Goal: Task Accomplishment & Management: Manage account settings

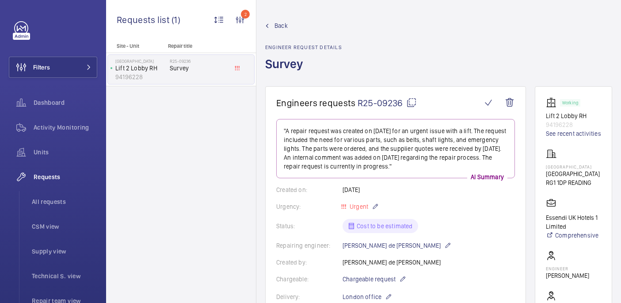
scroll to position [785, 0]
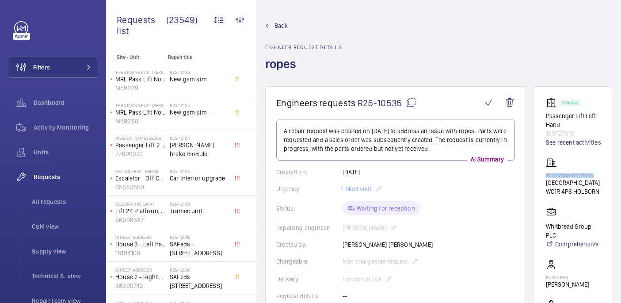
scroll to position [492, 0]
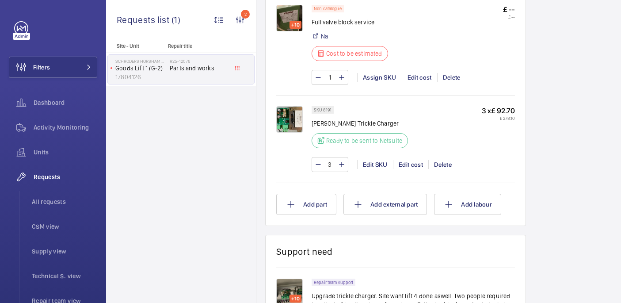
scroll to position [591, 0]
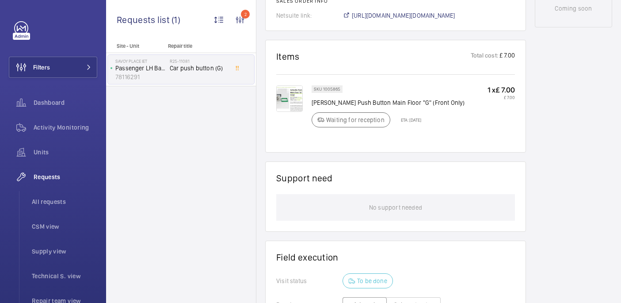
scroll to position [496, 0]
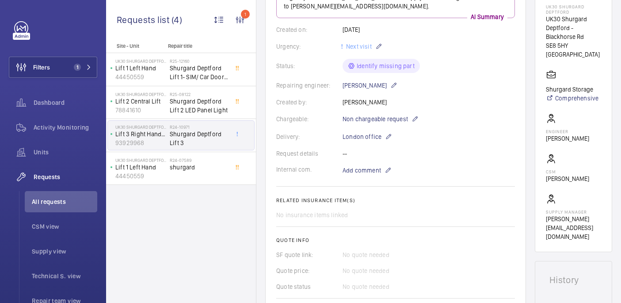
scroll to position [160, 0]
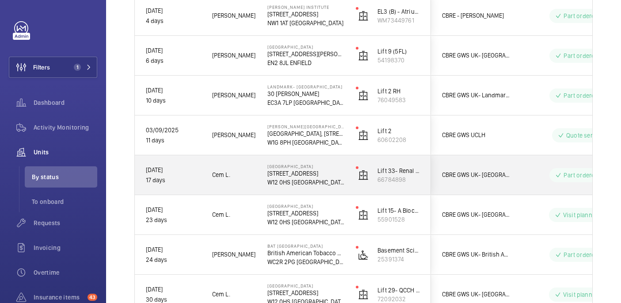
scroll to position [407, 0]
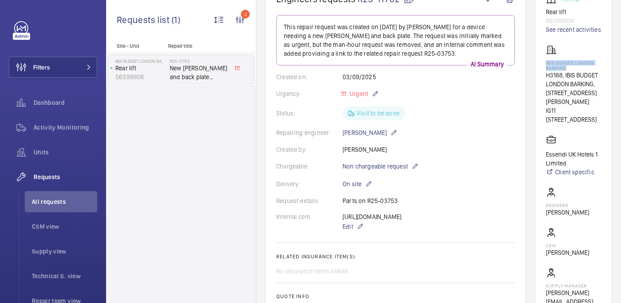
scroll to position [182, 0]
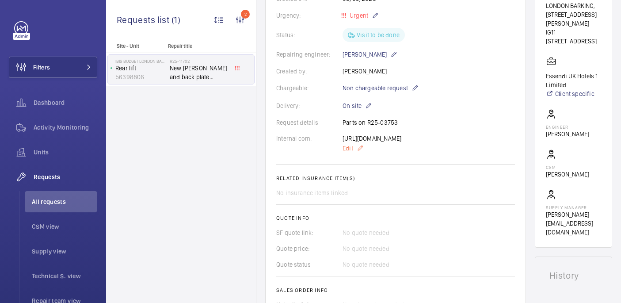
click at [352, 153] on span "Edit" at bounding box center [348, 148] width 11 height 9
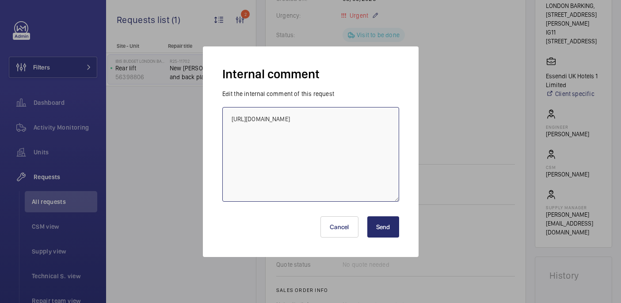
click at [324, 183] on textarea "https://admin.wemaintain.com/platform/repair-requests/details/R25-03753?paginat…" at bounding box center [310, 154] width 177 height 95
type textarea "https://admin.wemaintain.com/platform/repair-requests/details/R25-03753?paginat…"
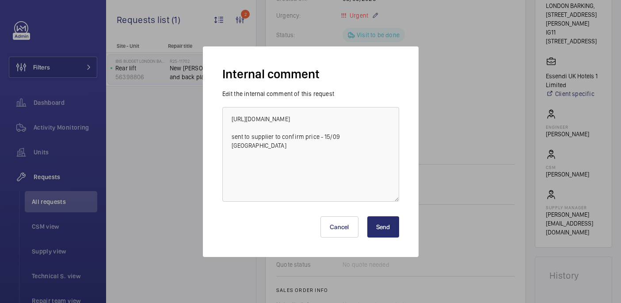
click at [383, 226] on button "Send" at bounding box center [383, 226] width 32 height 21
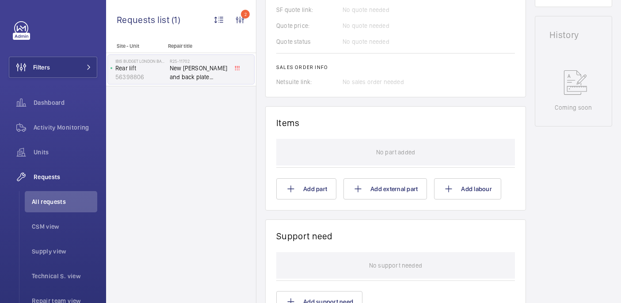
scroll to position [426, 0]
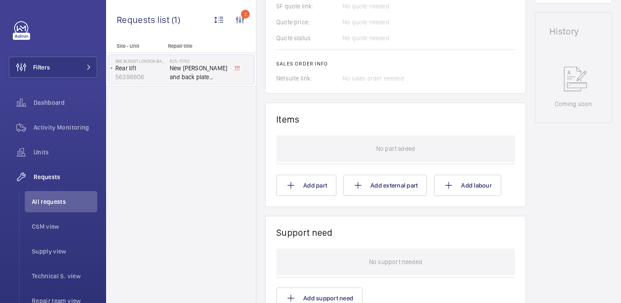
click at [299, 206] on wm-front-card "Items No part added Add part Add external part Add labour" at bounding box center [395, 155] width 261 height 104
click at [295, 191] on mat-icon at bounding box center [291, 185] width 11 height 11
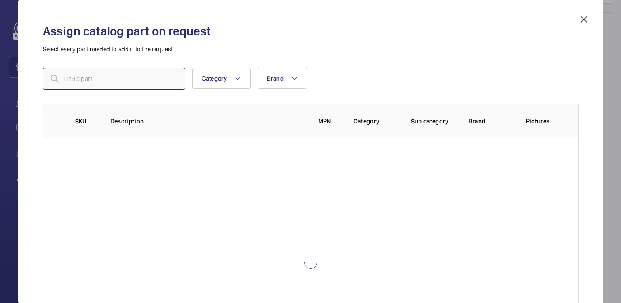
click at [150, 81] on input "text" at bounding box center [114, 79] width 142 height 22
paste input "1010268"
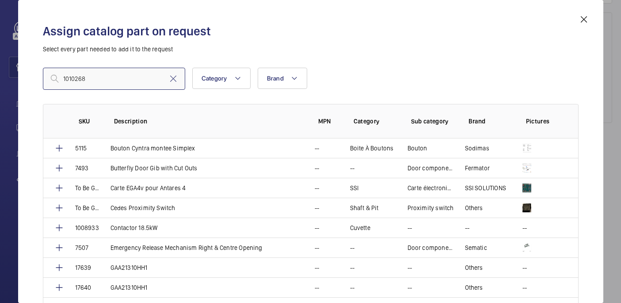
click at [65, 81] on input "1010268" at bounding box center [114, 79] width 142 height 22
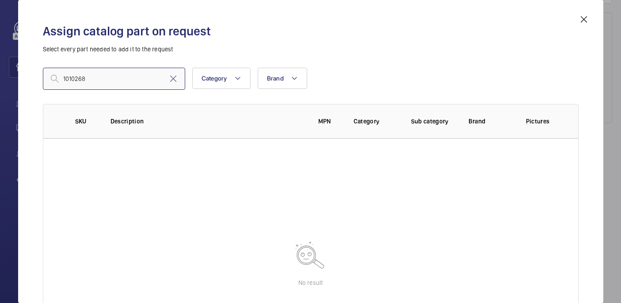
click at [91, 79] on input "1010268" at bounding box center [114, 79] width 142 height 22
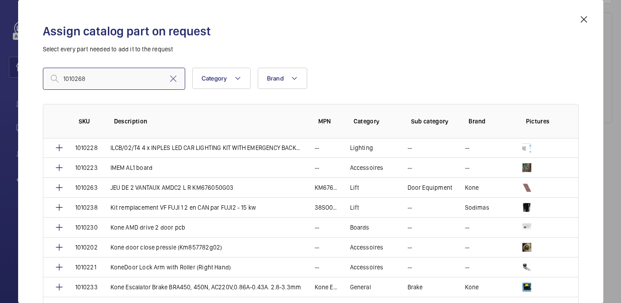
scroll to position [606, 0]
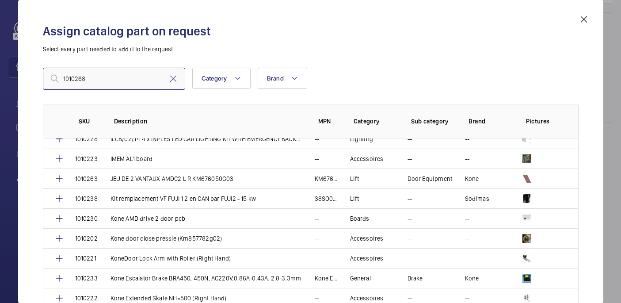
type input "1010268"
click at [143, 74] on input "1010268" at bounding box center [114, 79] width 142 height 22
paste input "Kone Landing button base and down arrow pressel (804342g01)"
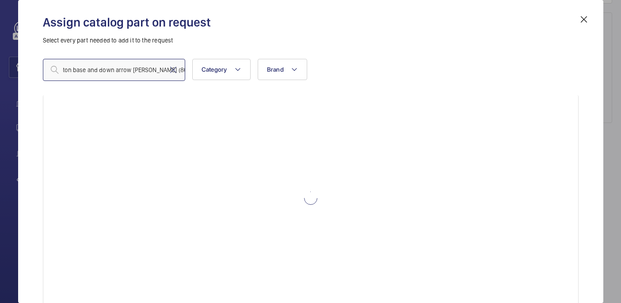
scroll to position [10, 0]
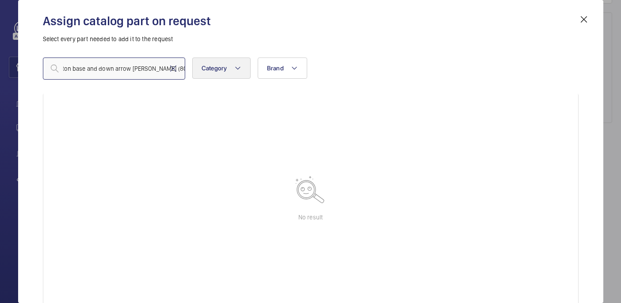
drag, startPoint x: 151, startPoint y: 69, endPoint x: 234, endPoint y: 72, distance: 83.1
click at [234, 72] on div "Kone Landing button base and down arrow pressel (804342g01) Category Brand More…" at bounding box center [311, 68] width 536 height 22
click at [64, 68] on input "Kone Landing button base and down arrow pressel" at bounding box center [114, 68] width 142 height 22
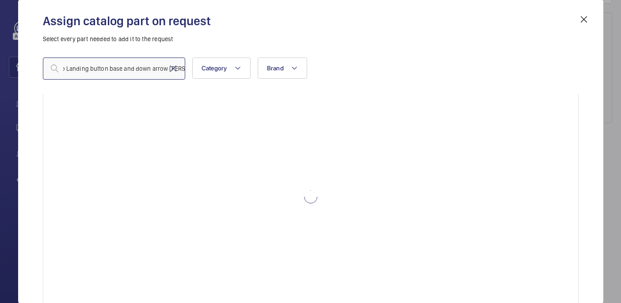
click at [77, 70] on input "Ko Landing button base and down arrow pressel" at bounding box center [114, 68] width 142 height 22
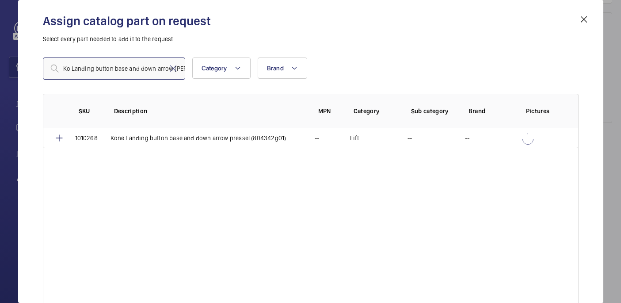
scroll to position [0, 0]
type input "Ko Landing button base and down arrow pressel"
click at [59, 139] on mat-icon at bounding box center [59, 138] width 11 height 11
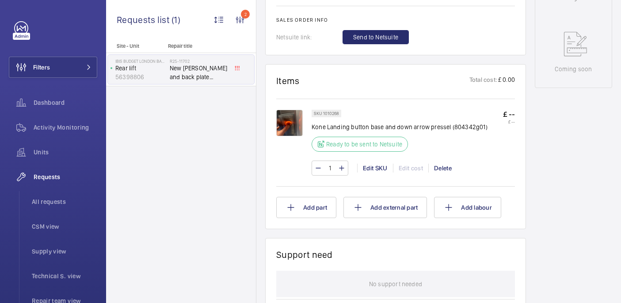
scroll to position [470, 0]
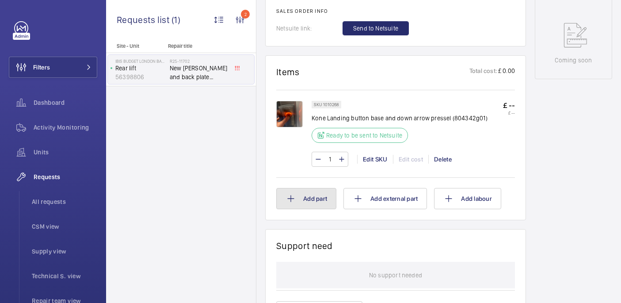
click at [308, 209] on button "Add part" at bounding box center [306, 198] width 60 height 21
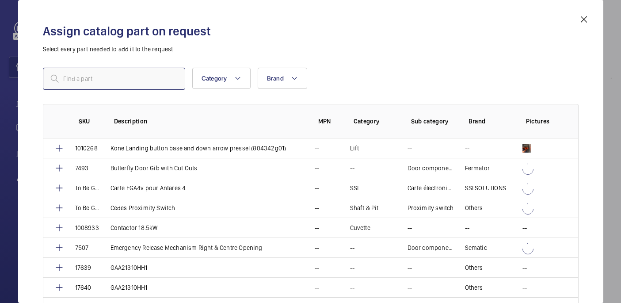
click at [129, 71] on input "text" at bounding box center [114, 79] width 142 height 22
paste input "1010269"
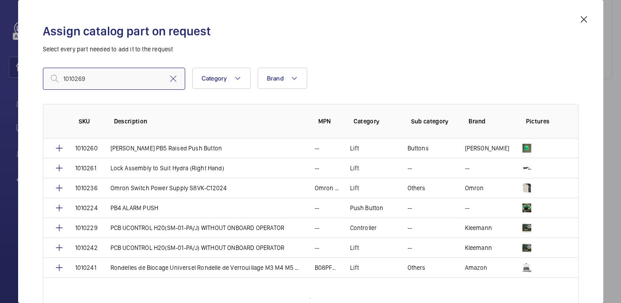
scroll to position [630, 0]
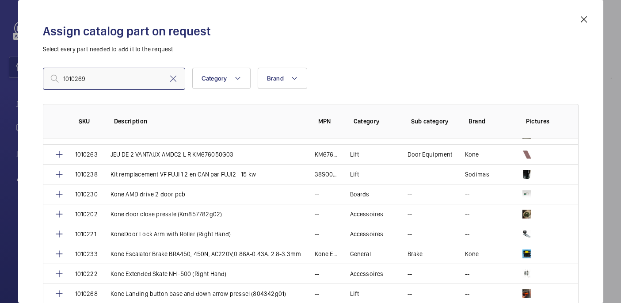
type input "1010269"
click at [151, 79] on input "1010269" at bounding box center [114, 79] width 142 height 22
paste input "Kone LCS square back plate"
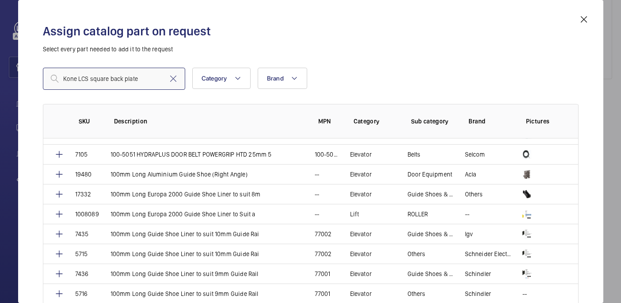
scroll to position [0, 0]
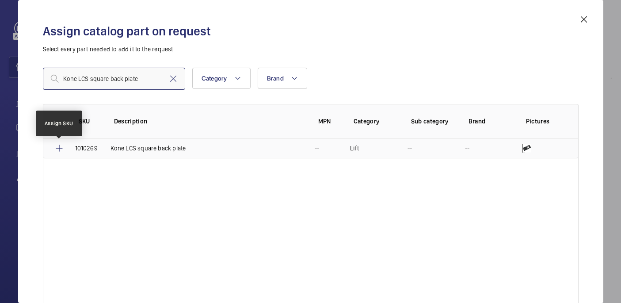
type input "Kone LCS square back plate"
click at [58, 148] on mat-icon at bounding box center [59, 148] width 11 height 11
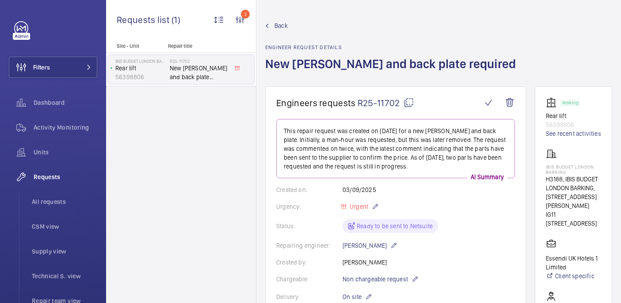
click at [410, 102] on mat-icon at bounding box center [409, 102] width 11 height 11
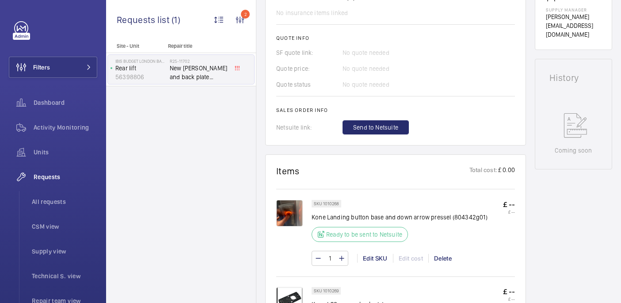
scroll to position [393, 0]
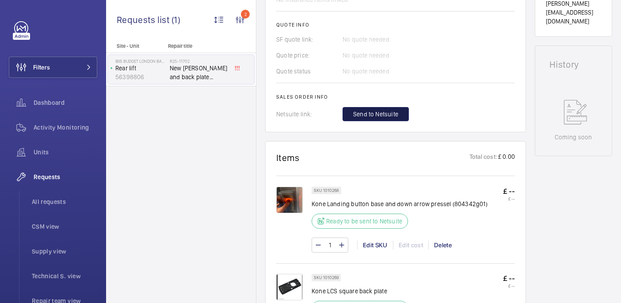
click at [375, 118] on span "Send to Netsuite" at bounding box center [375, 114] width 45 height 9
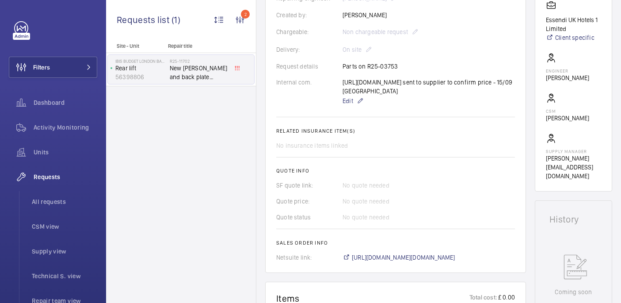
scroll to position [0, 0]
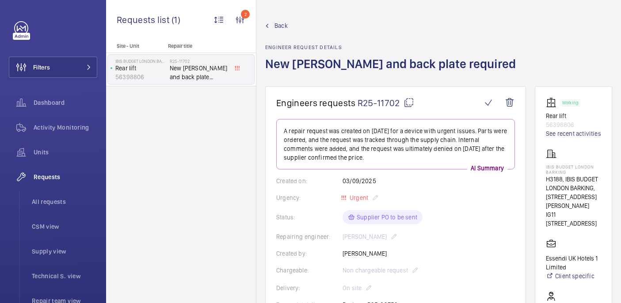
click at [408, 100] on mat-icon at bounding box center [409, 102] width 11 height 11
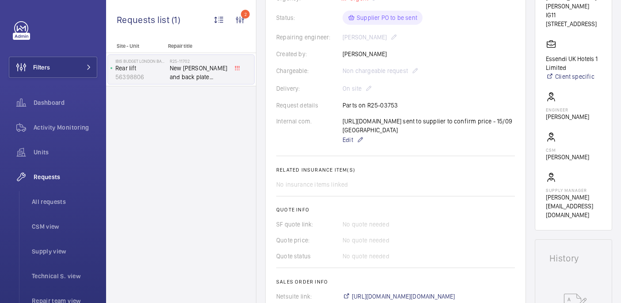
scroll to position [356, 0]
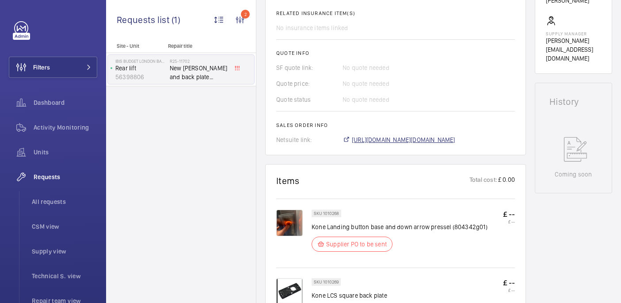
click at [375, 144] on span "https://6461500.app.netsuite.com/app/accounting/transactions/salesord.nl?id=300…" at bounding box center [403, 139] width 103 height 9
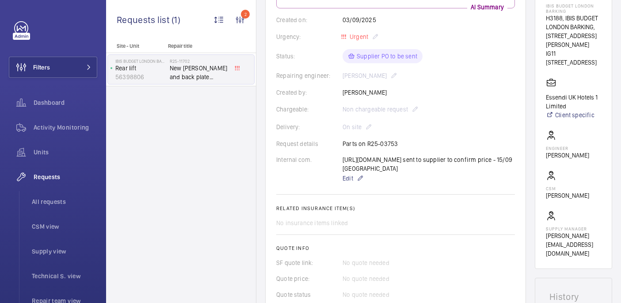
scroll to position [111, 0]
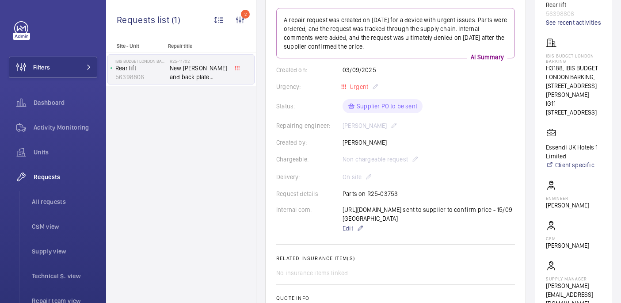
drag, startPoint x: 582, startPoint y: 78, endPoint x: 611, endPoint y: 139, distance: 67.6
click at [611, 139] on wm-front-card "Working Rear lift 56398806 See recent activities IBIS BUDGET LONDON BARKING H31…" at bounding box center [573, 146] width 77 height 343
copy div "IBIS BUDGET LONDON BARKING, 10 Pepys St IG11 7BA HIGH BRIDGE ROAD"
click at [572, 210] on p "[PERSON_NAME]" at bounding box center [567, 205] width 43 height 9
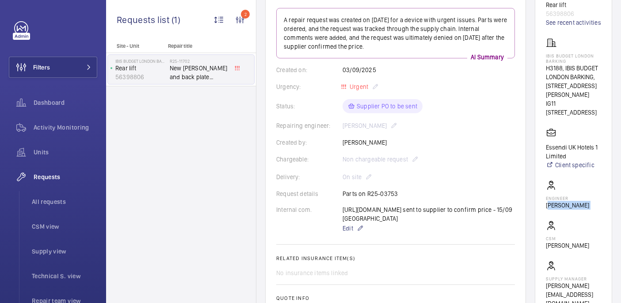
click at [572, 210] on p "[PERSON_NAME]" at bounding box center [567, 205] width 43 height 9
copy wm-front-card-body "[PERSON_NAME]"
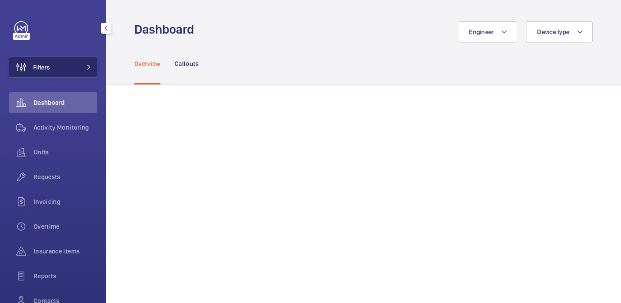
click at [69, 64] on button "Filters" at bounding box center [53, 67] width 88 height 21
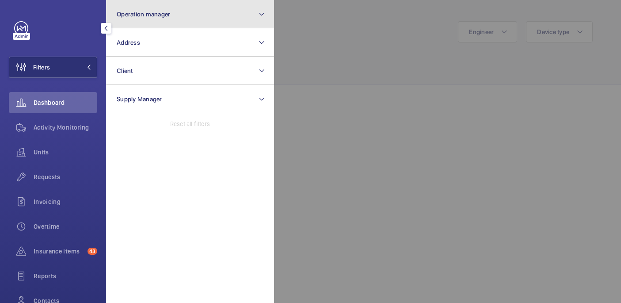
click at [153, 14] on span "Operation manager" at bounding box center [143, 14] width 53 height 7
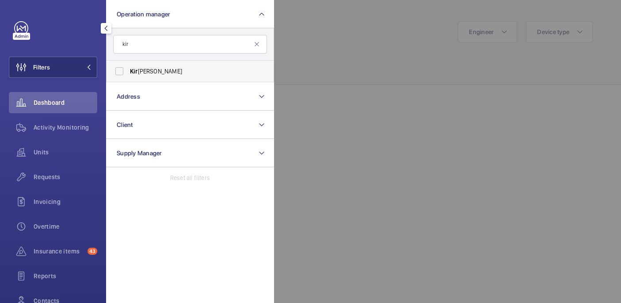
type input "kir"
click at [172, 81] on label "Kir [PERSON_NAME]" at bounding box center [184, 71] width 154 height 21
click at [128, 80] on input "Kir [PERSON_NAME]" at bounding box center [120, 71] width 18 height 18
checkbox input "true"
click at [317, 64] on div at bounding box center [584, 151] width 621 height 303
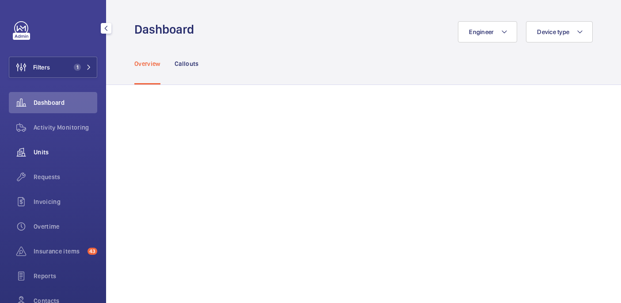
click at [47, 156] on span "Units" at bounding box center [66, 152] width 64 height 9
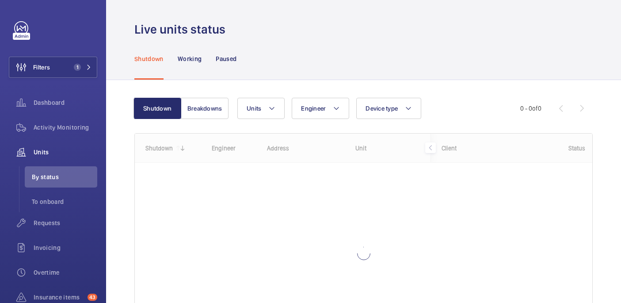
scroll to position [84, 0]
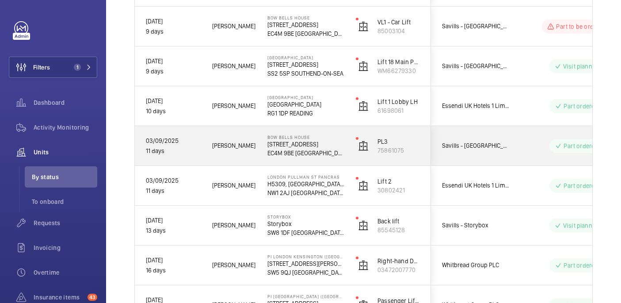
scroll to position [395, 0]
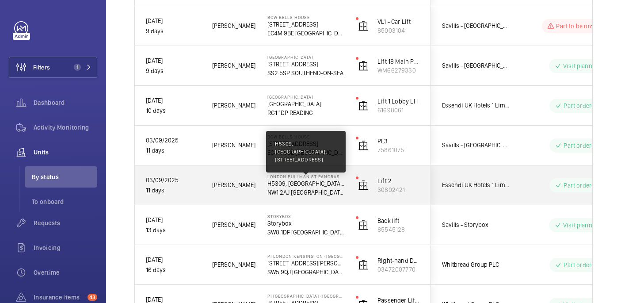
click at [319, 180] on p "H5309, [GEOGRAPHIC_DATA], [STREET_ADDRESS]" at bounding box center [305, 183] width 77 height 9
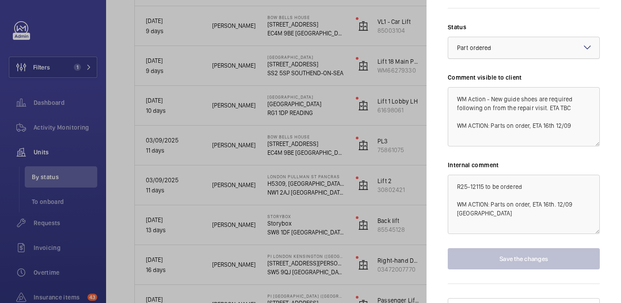
scroll to position [0, 0]
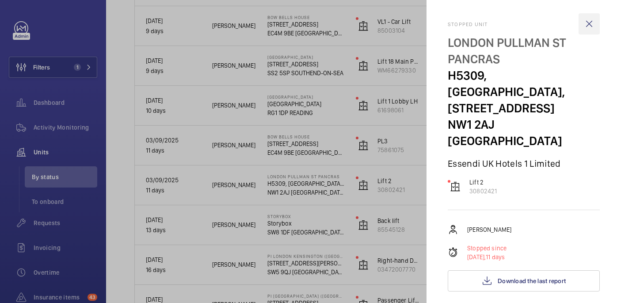
click at [592, 26] on wm-front-icon-button at bounding box center [589, 23] width 21 height 21
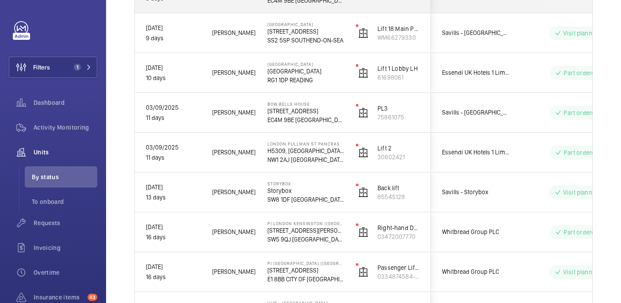
scroll to position [429, 0]
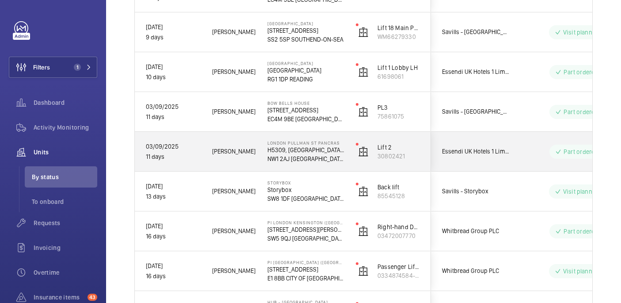
click at [305, 163] on div "LONDON PULLMAN ST PANCRAS H5309, LONDON PULLMAN ST PANCRAS, 100 - 110 Euston Rd…" at bounding box center [301, 152] width 88 height 40
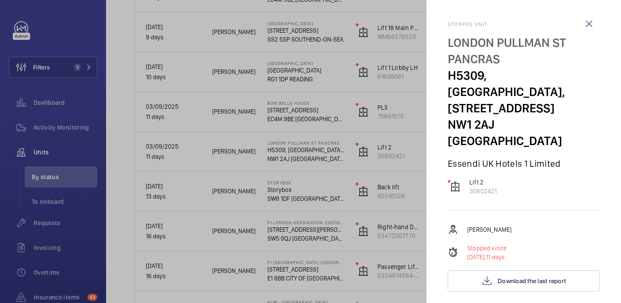
scroll to position [367, 0]
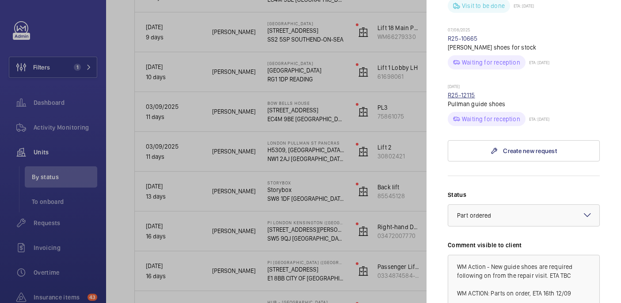
click at [461, 92] on link "R25-12115" at bounding box center [461, 95] width 27 height 7
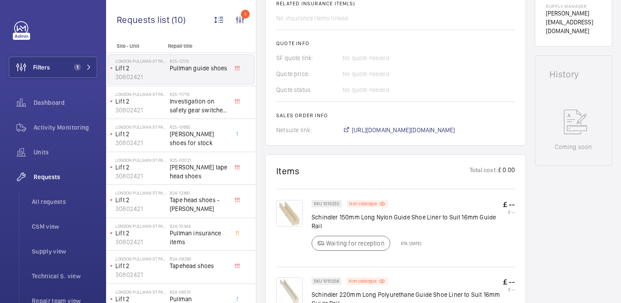
scroll to position [371, 0]
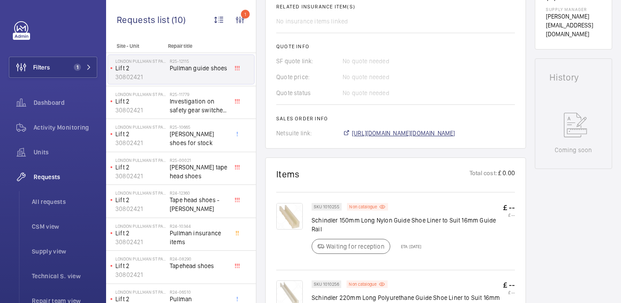
click at [400, 129] on span "https://6461500.app.netsuite.com/app/accounting/transactions/salesord.nl?id=300…" at bounding box center [403, 133] width 103 height 9
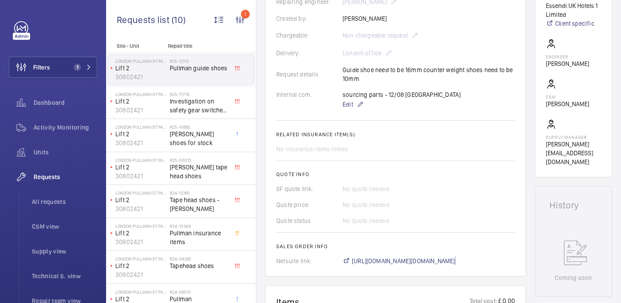
scroll to position [0, 0]
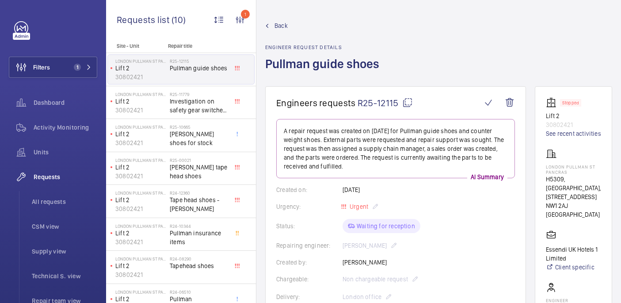
click at [407, 99] on mat-icon at bounding box center [407, 102] width 11 height 11
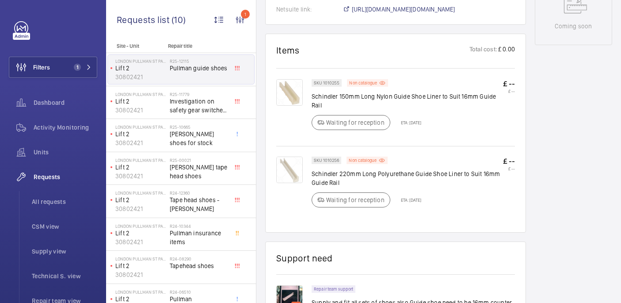
scroll to position [336, 0]
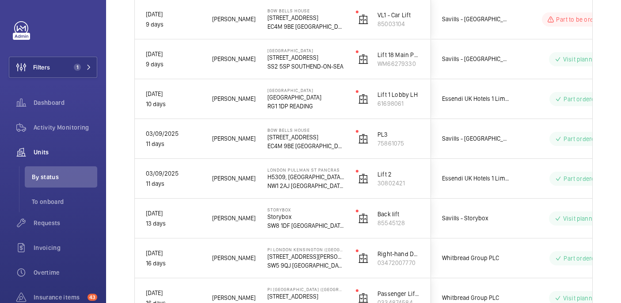
scroll to position [393, 0]
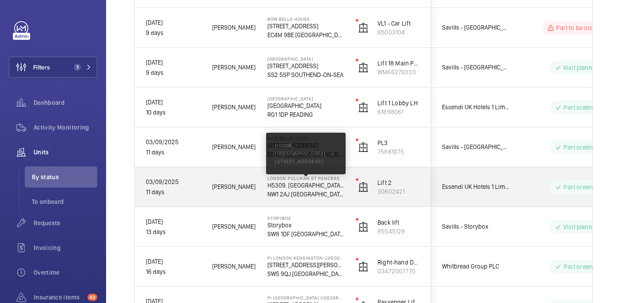
click at [311, 185] on p "H5309, LONDON PULLMAN ST PANCRAS, 100 - 110 Euston Rd" at bounding box center [305, 185] width 77 height 9
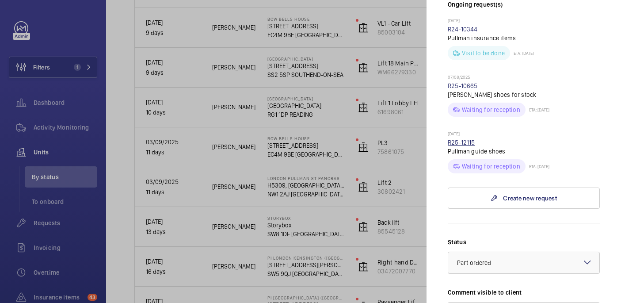
scroll to position [307, 0]
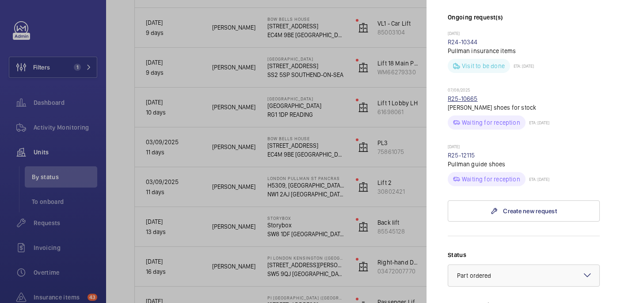
click at [458, 95] on link "R25-10665" at bounding box center [463, 98] width 30 height 7
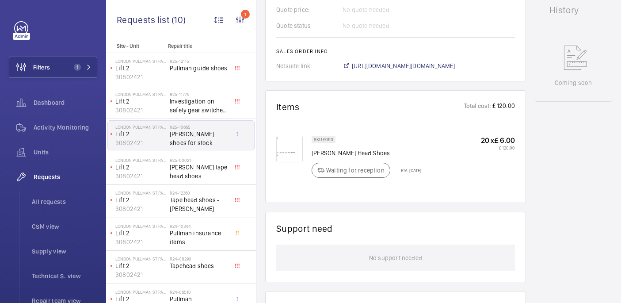
scroll to position [440, 0]
click at [294, 137] on img at bounding box center [289, 147] width 27 height 27
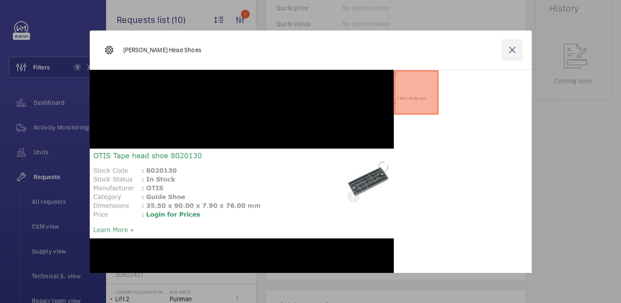
click at [504, 53] on wm-front-icon-button at bounding box center [512, 49] width 21 height 21
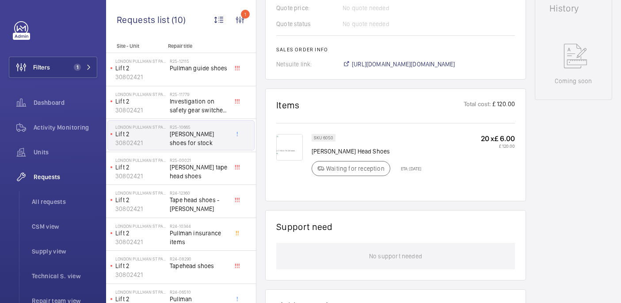
scroll to position [64, 0]
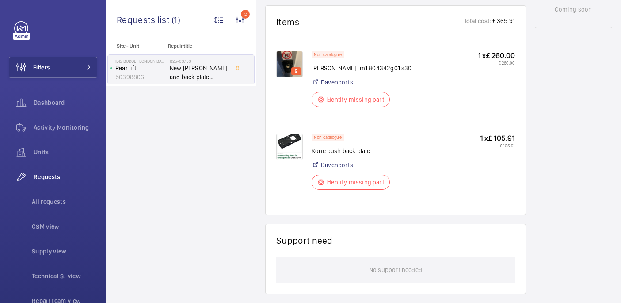
scroll to position [523, 0]
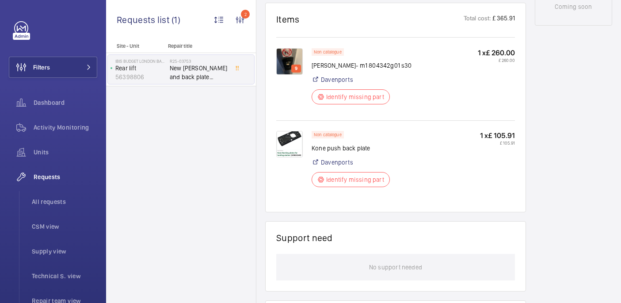
click at [329, 67] on p "[PERSON_NAME]- m1 804342g01 s30" at bounding box center [362, 65] width 100 height 9
copy div "[PERSON_NAME]- m1 804342g01 s30"
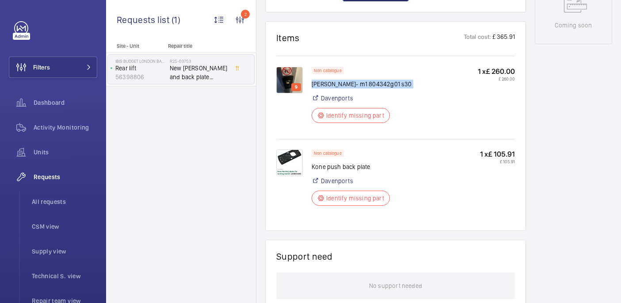
scroll to position [504, 0]
click at [293, 77] on img at bounding box center [289, 80] width 27 height 27
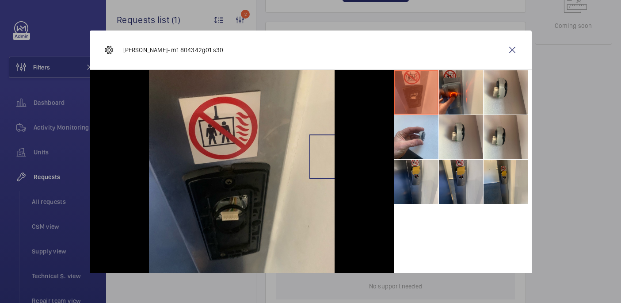
scroll to position [22, 0]
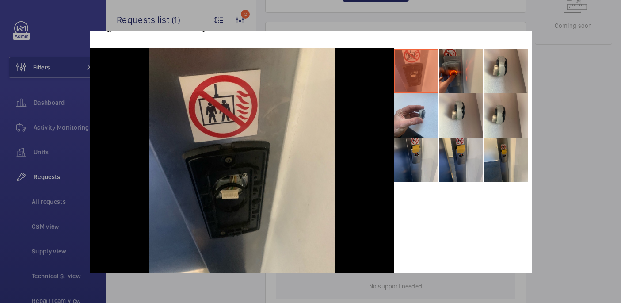
click at [454, 76] on li at bounding box center [461, 71] width 44 height 44
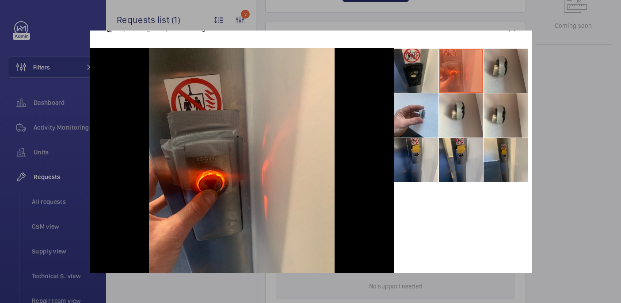
click at [501, 65] on li at bounding box center [506, 71] width 44 height 44
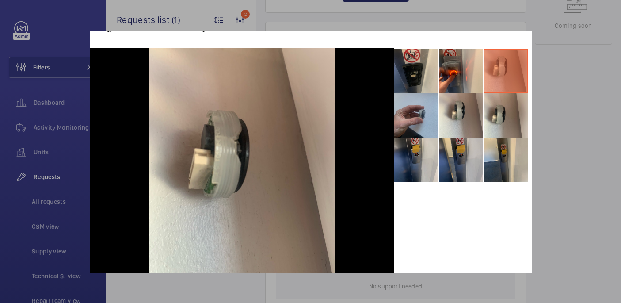
click at [428, 125] on li at bounding box center [416, 115] width 44 height 44
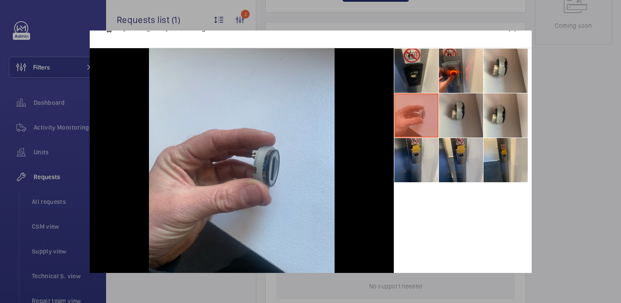
click at [466, 120] on li at bounding box center [461, 115] width 44 height 44
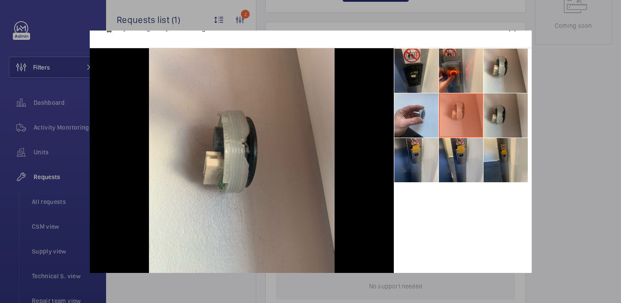
click at [506, 128] on li at bounding box center [506, 115] width 44 height 44
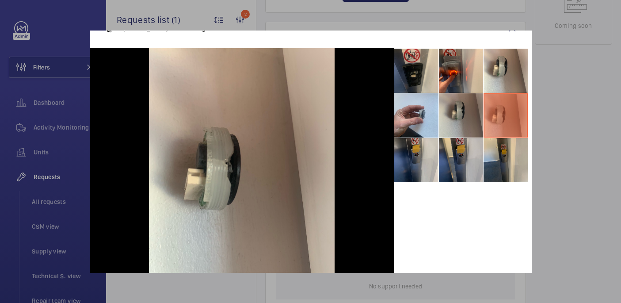
click at [464, 128] on li at bounding box center [461, 115] width 44 height 44
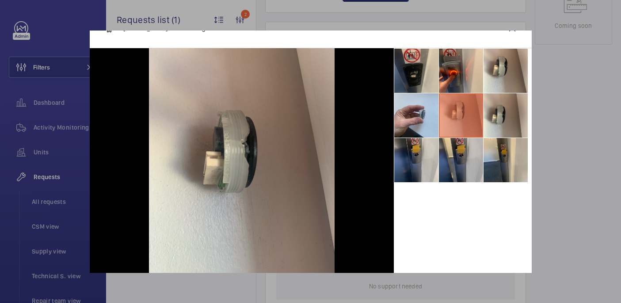
drag, startPoint x: 585, startPoint y: 176, endPoint x: 572, endPoint y: 174, distance: 13.4
click at [585, 176] on div at bounding box center [310, 151] width 621 height 303
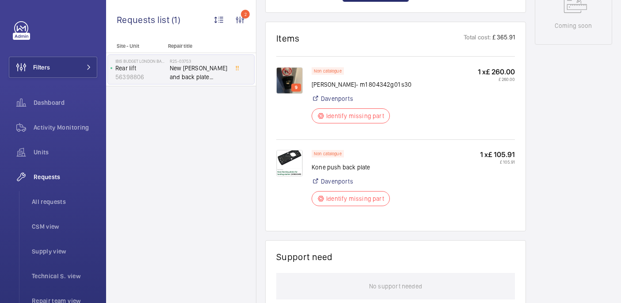
click at [295, 173] on img at bounding box center [289, 163] width 27 height 27
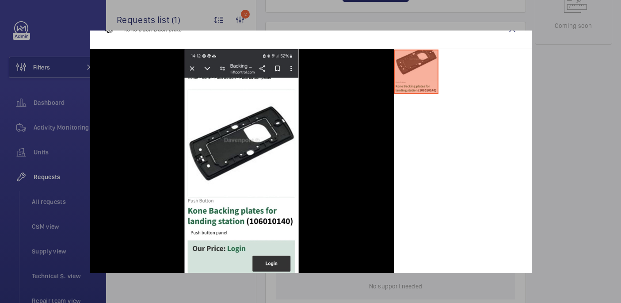
scroll to position [21, 0]
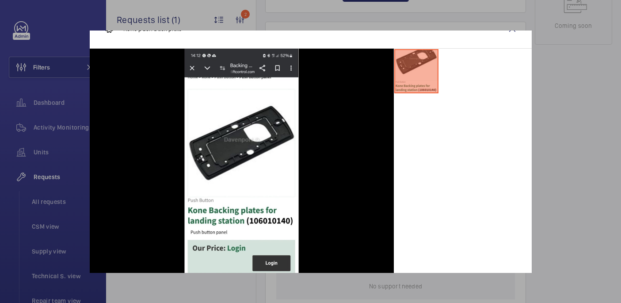
click at [578, 143] on div at bounding box center [310, 151] width 621 height 303
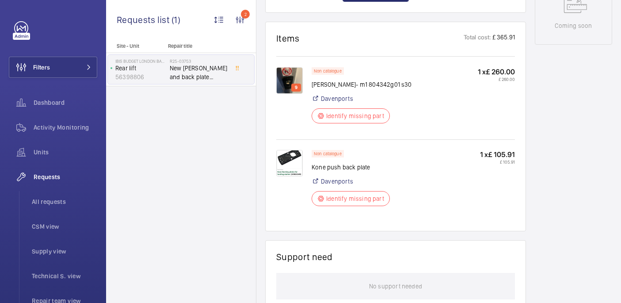
scroll to position [47, 0]
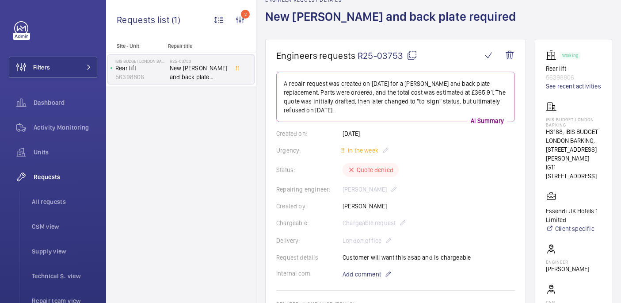
click at [413, 55] on mat-icon at bounding box center [412, 55] width 11 height 11
click at [563, 116] on div "IBIS BUDGET LONDON BARKING H3188, IBIS BUDGET LONDON BARKING, 10 Pepys St IG11 …" at bounding box center [573, 140] width 55 height 79
click at [563, 118] on p "IBIS BUDGET LONDON BARKING" at bounding box center [573, 122] width 55 height 11
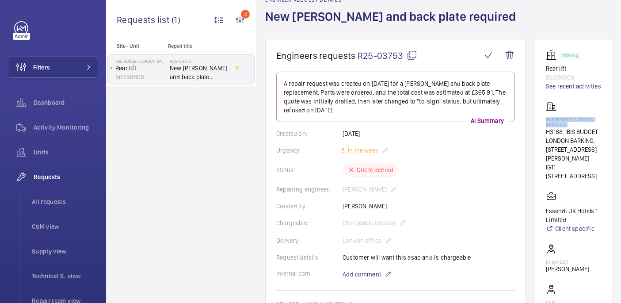
click at [563, 118] on p "IBIS BUDGET LONDON BARKING" at bounding box center [573, 122] width 55 height 11
copy p "IBIS BUDGET LONDON BARKING"
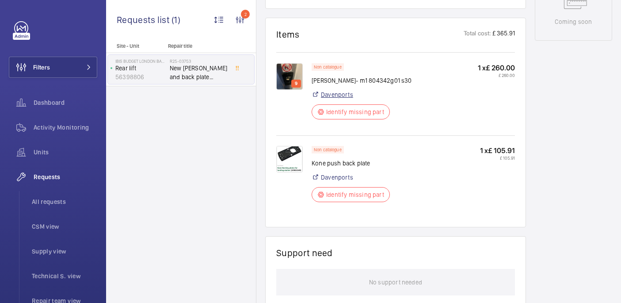
scroll to position [516, 0]
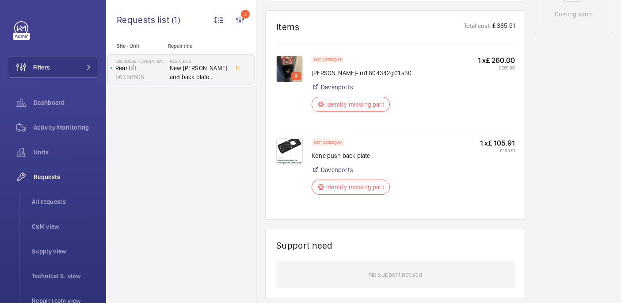
click at [330, 76] on p "Kone pressel- m1 804342g01 s30" at bounding box center [362, 73] width 100 height 9
copy div "Kone pressel- m1 804342g01 s30"
click at [323, 153] on p "Kone push back plate" at bounding box center [354, 155] width 84 height 9
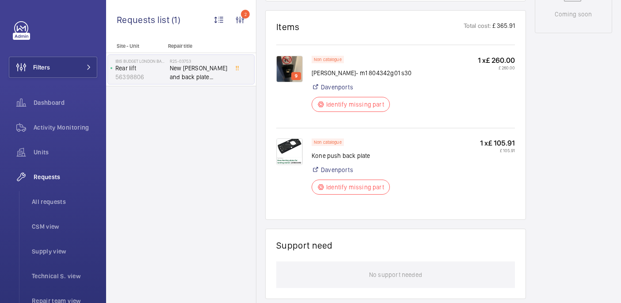
click at [320, 160] on p "Kone push back plate" at bounding box center [354, 155] width 84 height 9
copy div "Kone push back plate"
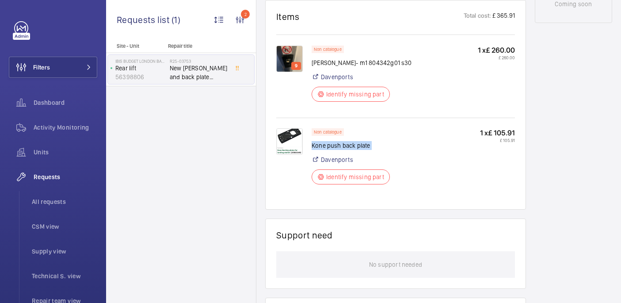
click at [289, 57] on img at bounding box center [289, 59] width 27 height 27
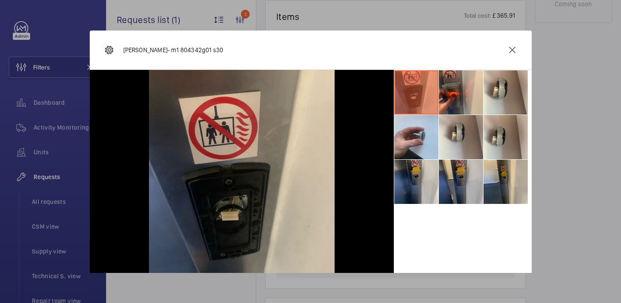
scroll to position [19, 0]
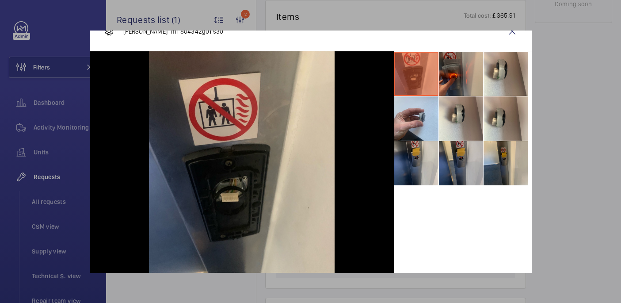
click at [450, 75] on li at bounding box center [461, 74] width 44 height 44
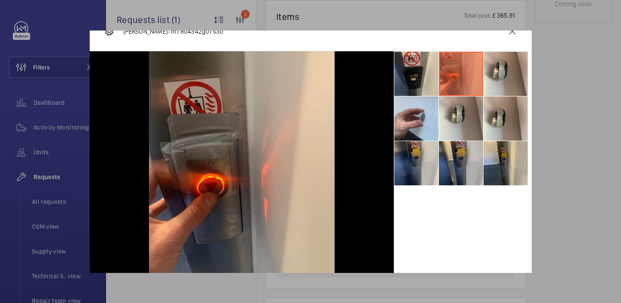
click at [562, 84] on div at bounding box center [310, 151] width 621 height 303
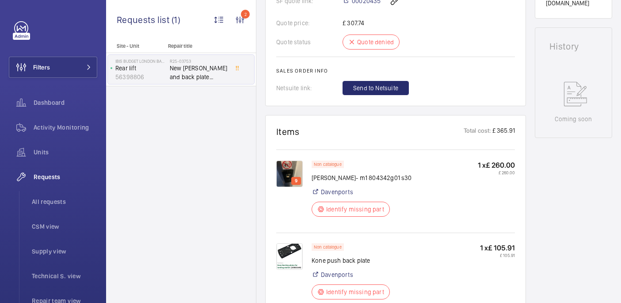
scroll to position [595, 0]
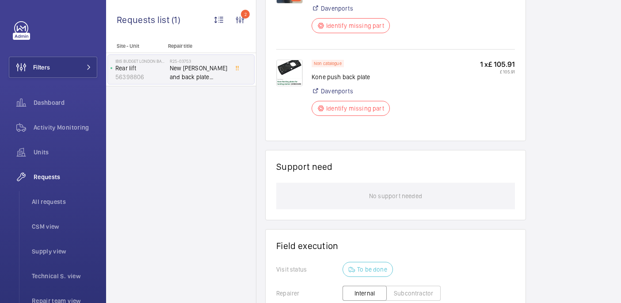
click at [334, 80] on p "Kone push back plate" at bounding box center [354, 76] width 84 height 9
copy div "Kone push back plate"
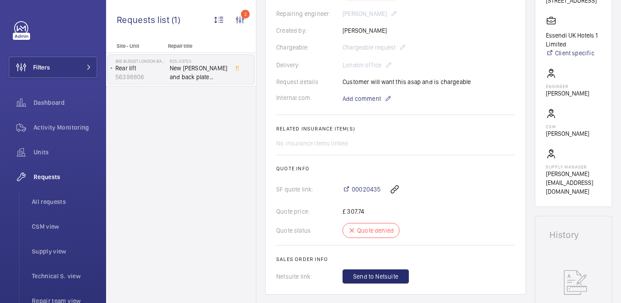
scroll to position [217, 0]
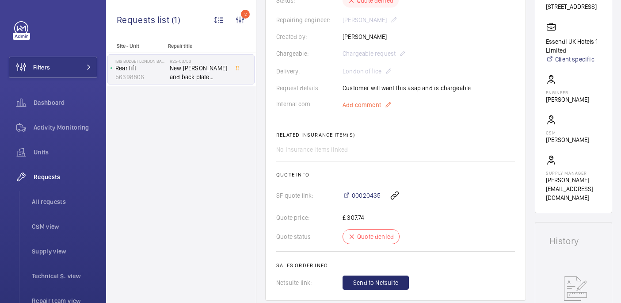
click at [353, 107] on span "Add comment" at bounding box center [362, 104] width 38 height 9
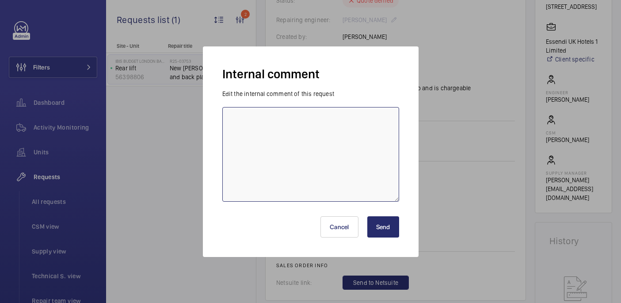
click at [317, 169] on textarea at bounding box center [310, 154] width 177 height 95
paste textarea "R25-11702"
type textarea "Ordered on R25-11702 - 15/09 india"
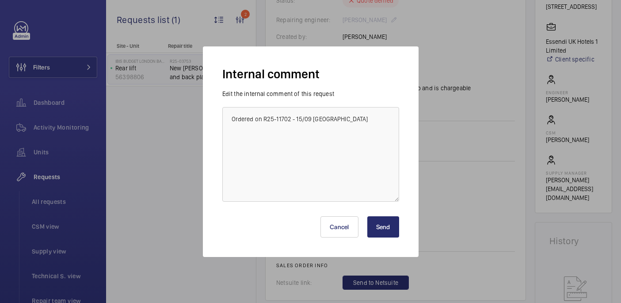
click at [393, 227] on button "Send" at bounding box center [383, 226] width 32 height 21
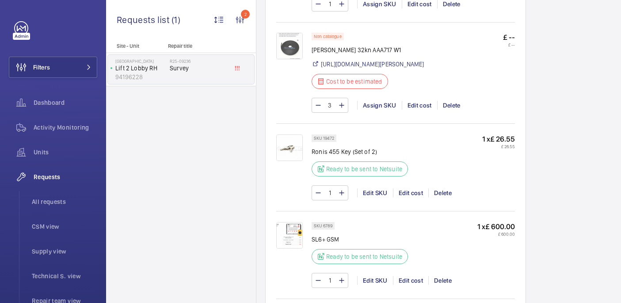
scroll to position [930, 0]
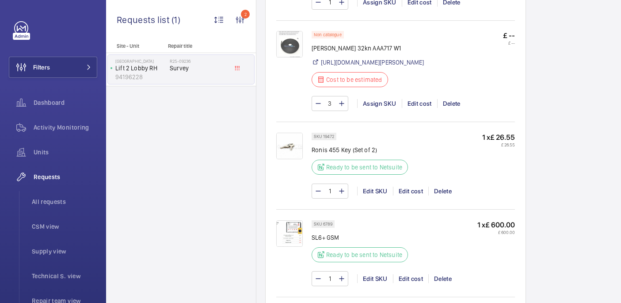
click at [354, 53] on p "[PERSON_NAME] 32kn AAA717 W1" at bounding box center [368, 48] width 113 height 9
copy div "[PERSON_NAME] 32kn AAA717 W1"
click at [378, 67] on link "[URL][DOMAIN_NAME][PERSON_NAME]" at bounding box center [372, 62] width 103 height 9
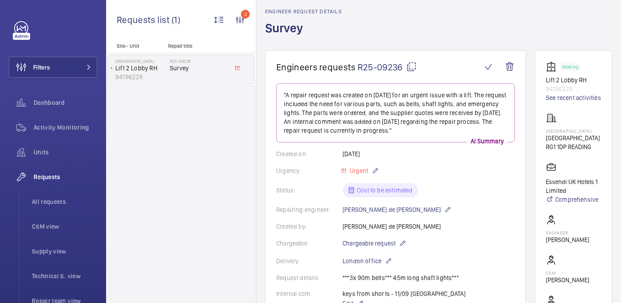
scroll to position [0, 0]
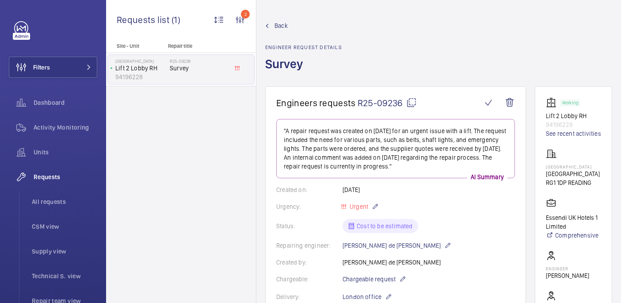
click at [412, 104] on mat-icon at bounding box center [411, 102] width 11 height 11
copy div "[PERSON_NAME] 32kn AAA717 W1"
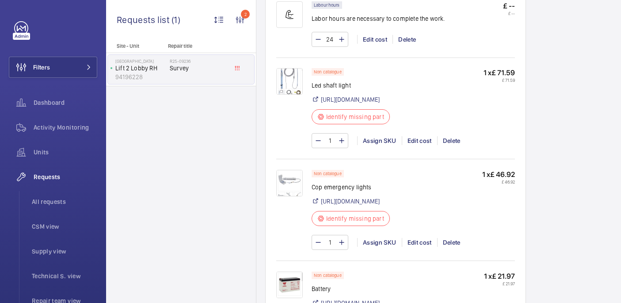
scroll to position [591, 0]
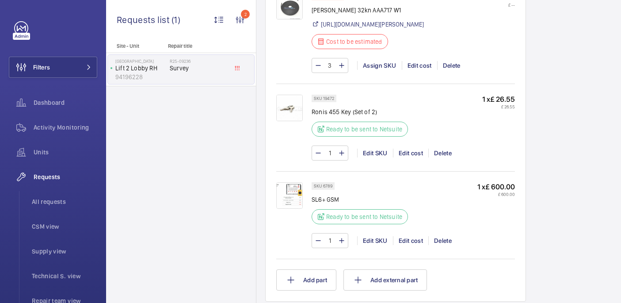
scroll to position [914, 0]
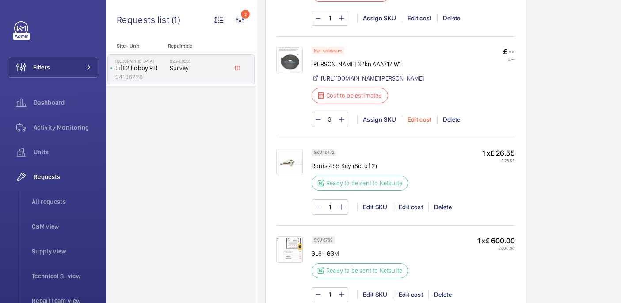
click at [415, 124] on div "Edit cost" at bounding box center [419, 119] width 35 height 9
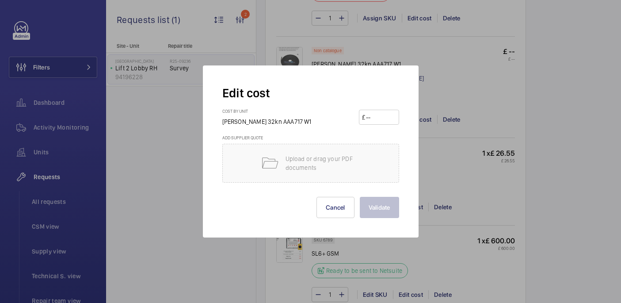
click at [381, 123] on input "number" at bounding box center [380, 117] width 31 height 14
paste input "1052.94"
type input "1052.94"
click at [375, 211] on button "Validate" at bounding box center [379, 207] width 39 height 21
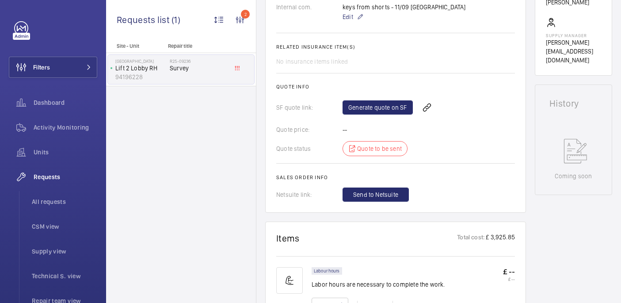
scroll to position [257, 0]
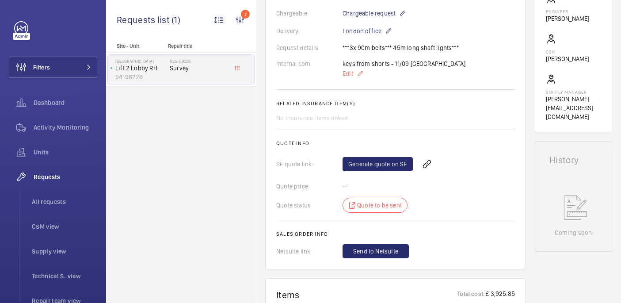
click at [351, 73] on span "Edit" at bounding box center [348, 73] width 11 height 9
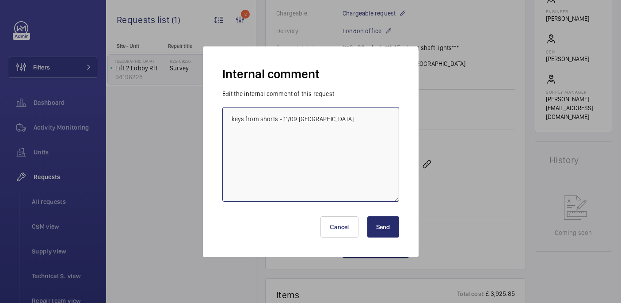
click at [355, 121] on textarea "keys from shorts - 11/09 [GEOGRAPHIC_DATA]" at bounding box center [310, 154] width 177 height 95
type textarea "keys from shorts - 11/09 india otis belt from LCL - 15/09 india"
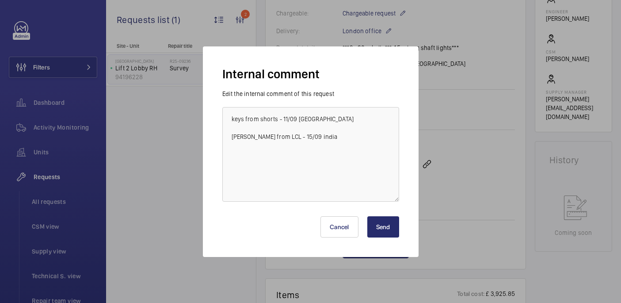
click at [383, 230] on button "Send" at bounding box center [383, 226] width 32 height 21
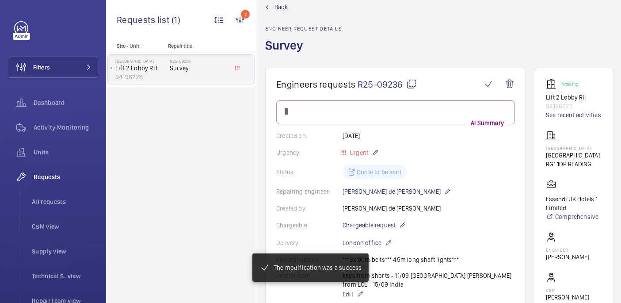
scroll to position [0, 0]
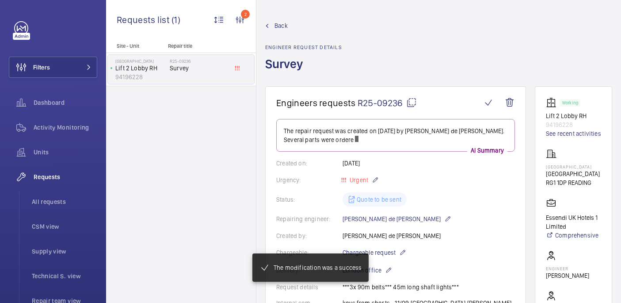
click at [413, 103] on mat-icon at bounding box center [411, 102] width 11 height 11
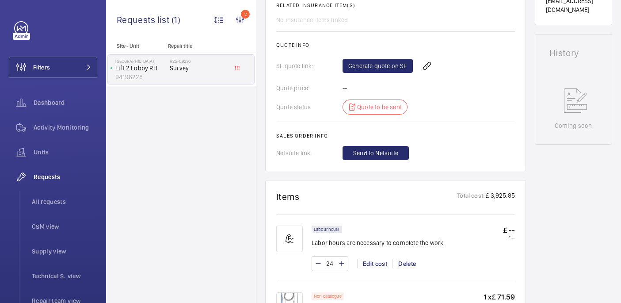
scroll to position [327, 0]
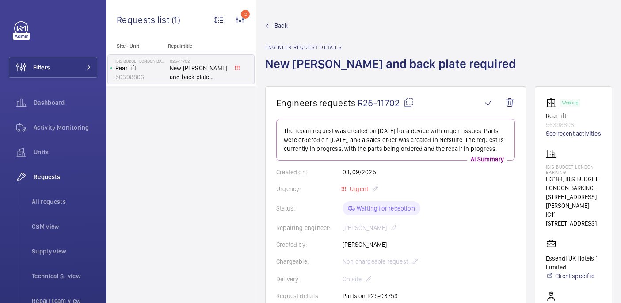
click at [411, 100] on mat-icon at bounding box center [409, 102] width 11 height 11
click at [51, 192] on li "All requests" at bounding box center [61, 201] width 72 height 21
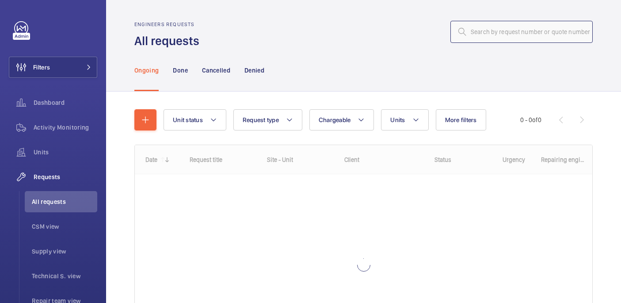
click at [476, 35] on input "text" at bounding box center [521, 32] width 142 height 22
paste input "R25-12169"
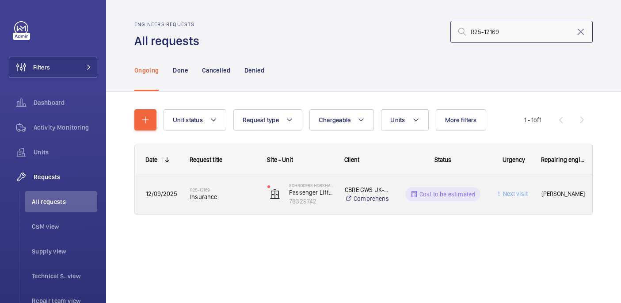
type input "R25-12169"
click at [225, 192] on h2 "R25-12169" at bounding box center [223, 189] width 66 height 5
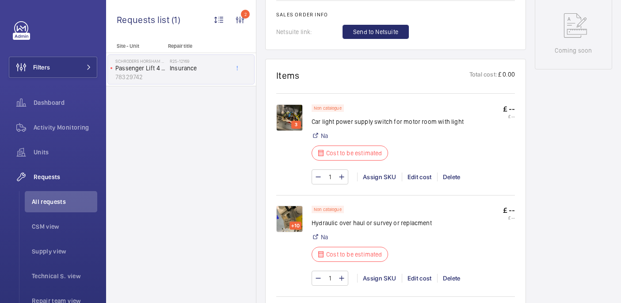
scroll to position [485, 0]
click at [284, 212] on img at bounding box center [289, 218] width 27 height 27
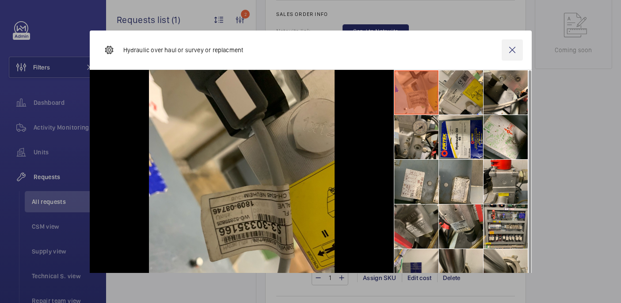
click at [515, 52] on wm-front-icon-button at bounding box center [512, 49] width 21 height 21
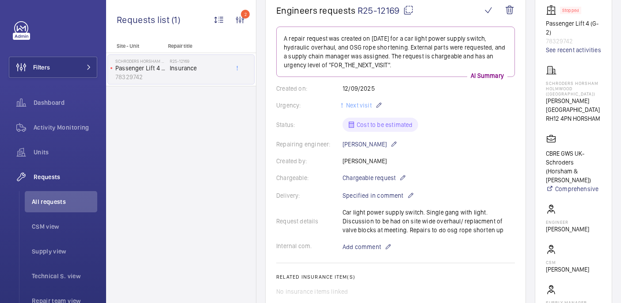
scroll to position [0, 0]
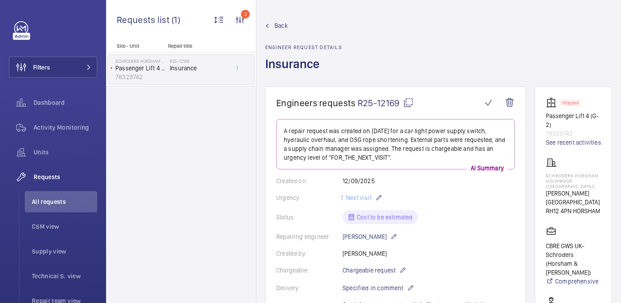
click at [408, 102] on mat-icon at bounding box center [408, 102] width 11 height 11
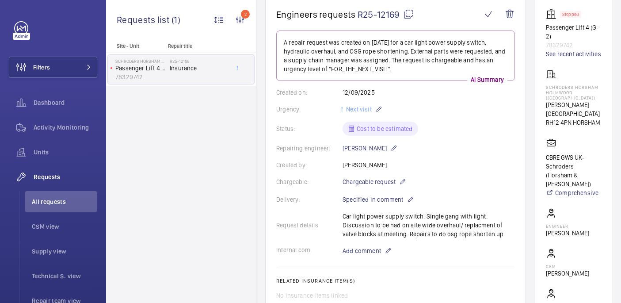
scroll to position [490, 0]
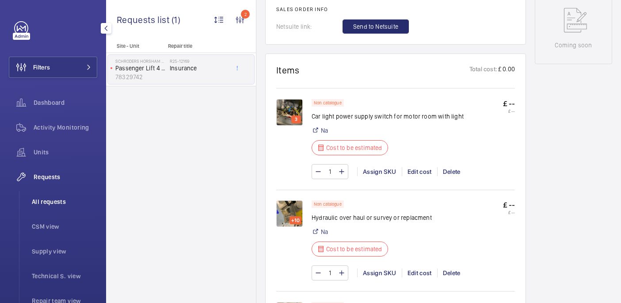
click at [46, 205] on span "All requests" at bounding box center [64, 201] width 65 height 9
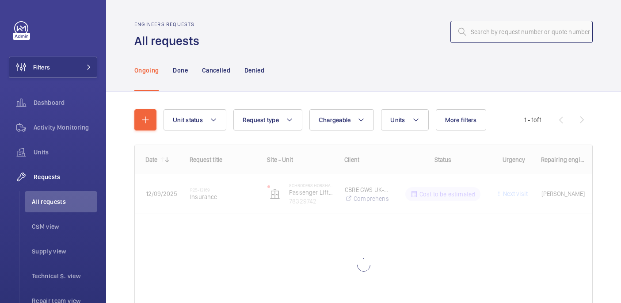
click at [518, 31] on input "text" at bounding box center [521, 32] width 142 height 22
paste input "R25-12189"
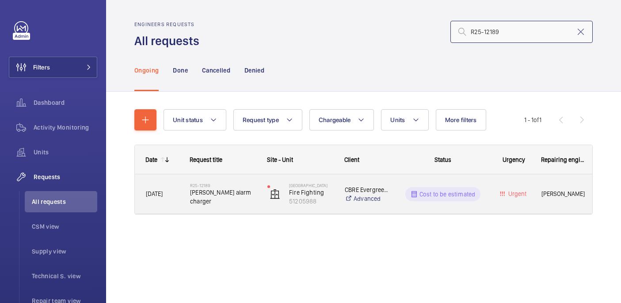
type input "R25-12189"
click at [230, 188] on h2 "R25-12189" at bounding box center [223, 185] width 66 height 5
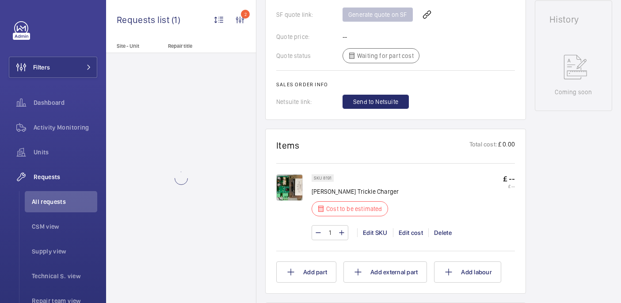
scroll to position [424, 0]
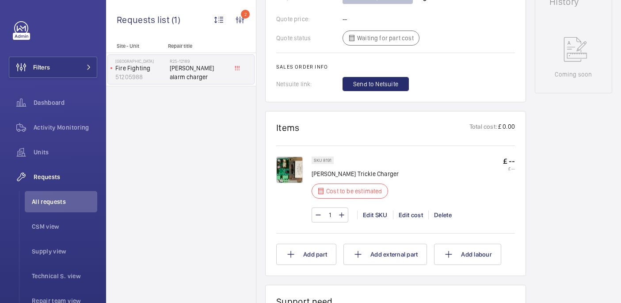
click at [290, 164] on img at bounding box center [289, 169] width 27 height 27
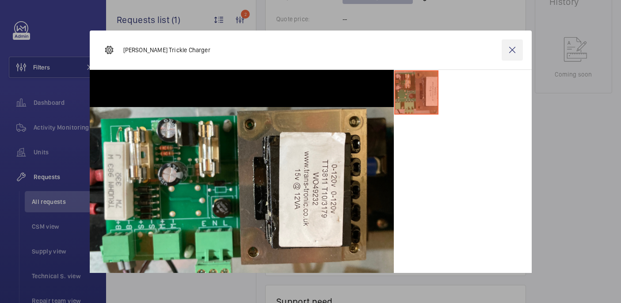
click at [511, 49] on wm-front-icon-button at bounding box center [512, 49] width 21 height 21
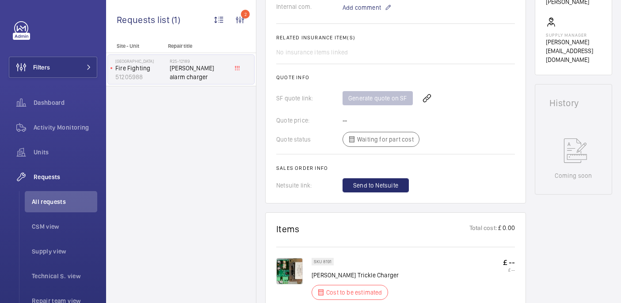
scroll to position [458, 0]
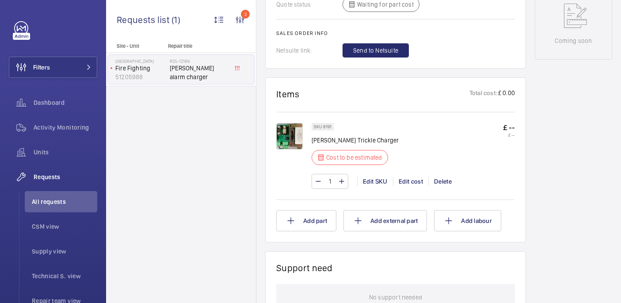
click at [336, 140] on p "Lester Alarm Trickle Charger" at bounding box center [355, 140] width 87 height 9
copy div "Lester Alarm Trickle Charger"
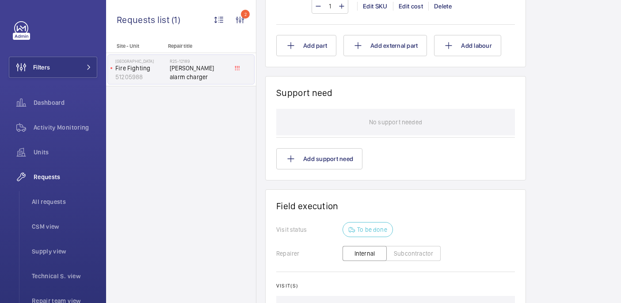
scroll to position [433, 0]
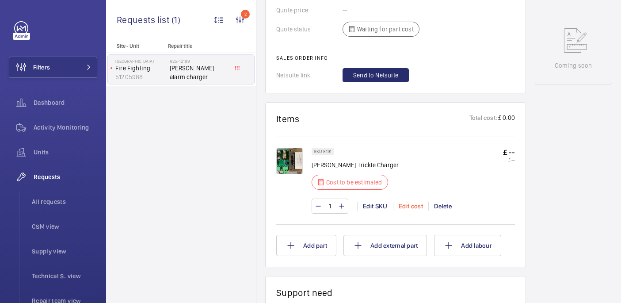
click at [406, 204] on div "Edit cost" at bounding box center [410, 206] width 35 height 9
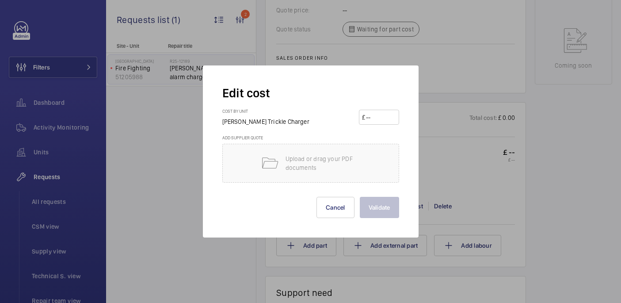
click at [375, 118] on input "number" at bounding box center [380, 117] width 31 height 14
paste input "92.70"
type input "92.70"
click at [371, 212] on button "Validate" at bounding box center [379, 207] width 39 height 21
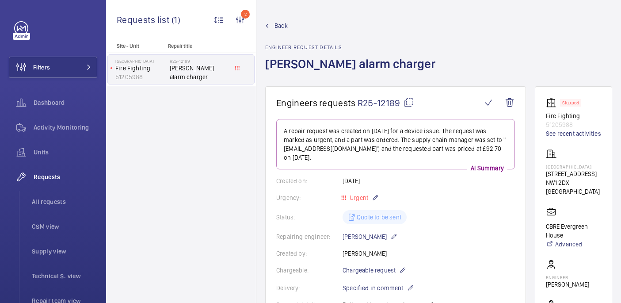
scroll to position [7, 0]
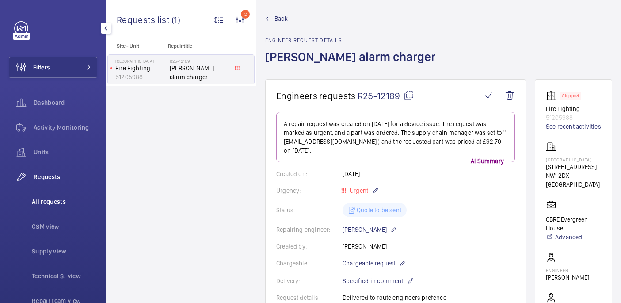
click at [45, 208] on li "All requests" at bounding box center [61, 201] width 72 height 21
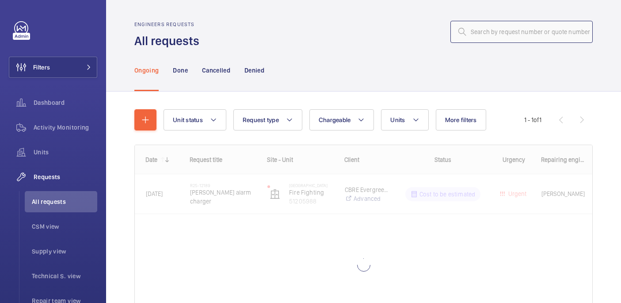
click at [489, 29] on input "text" at bounding box center [521, 32] width 142 height 22
paste input "R25-12051"
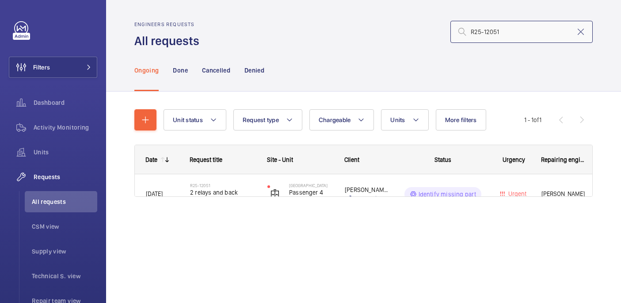
type input "R25-12051"
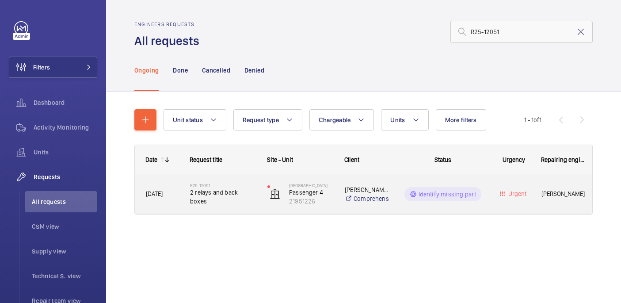
click at [215, 197] on span "2 relays and back boxes" at bounding box center [223, 197] width 66 height 18
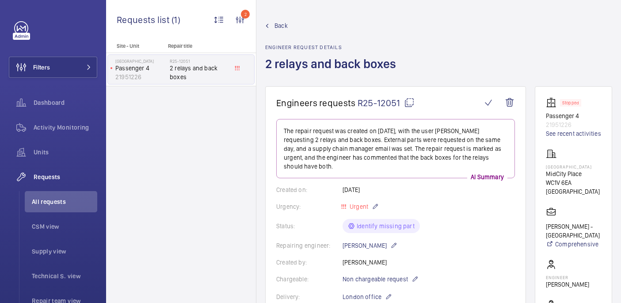
click at [408, 101] on mat-icon at bounding box center [409, 102] width 11 height 11
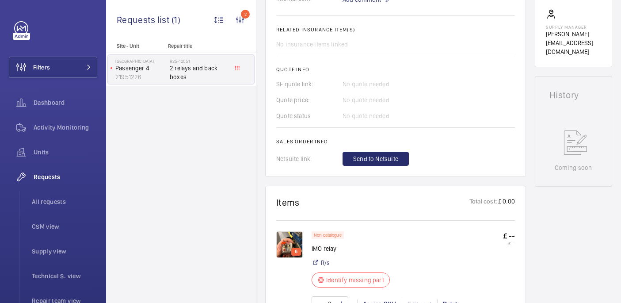
scroll to position [477, 0]
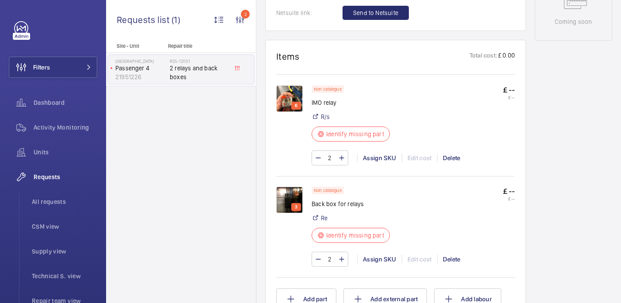
click at [296, 97] on img at bounding box center [289, 98] width 27 height 27
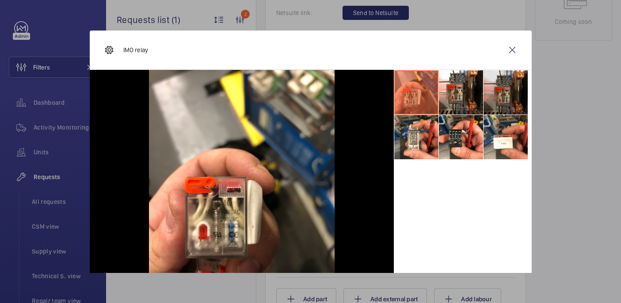
click at [495, 100] on li at bounding box center [506, 92] width 44 height 44
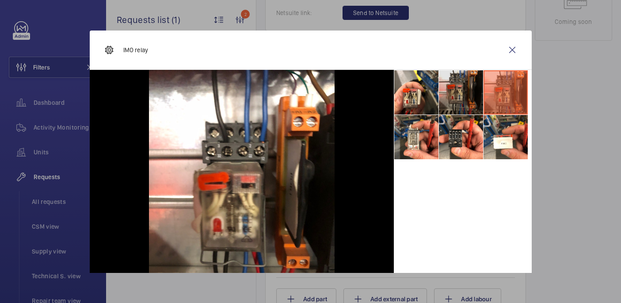
click at [468, 88] on li at bounding box center [461, 92] width 44 height 44
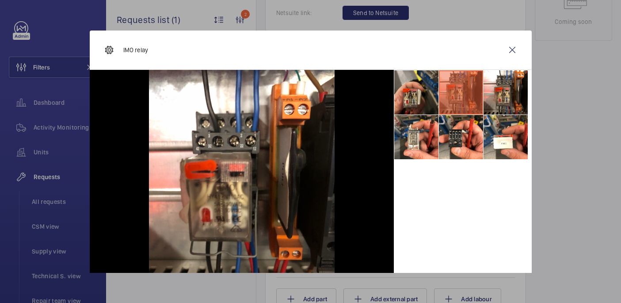
click at [411, 97] on li at bounding box center [416, 92] width 44 height 44
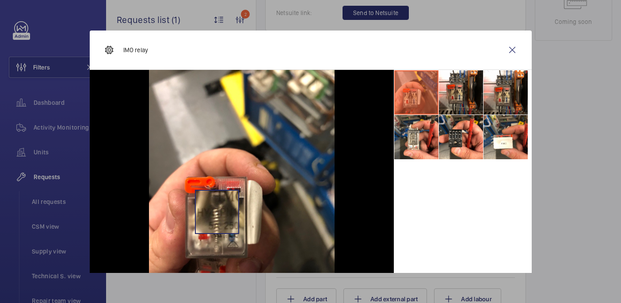
click at [217, 211] on img at bounding box center [242, 194] width 186 height 248
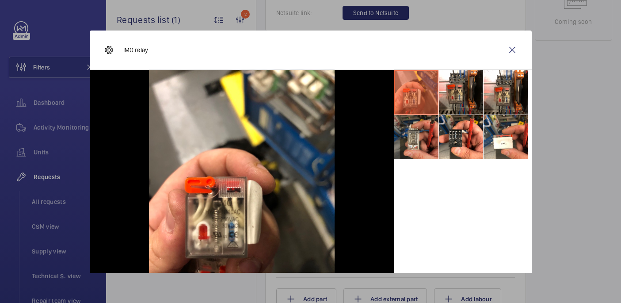
click at [427, 142] on li at bounding box center [416, 137] width 44 height 44
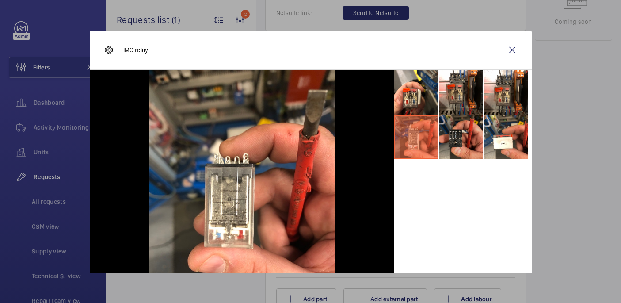
click at [448, 137] on li at bounding box center [461, 137] width 44 height 44
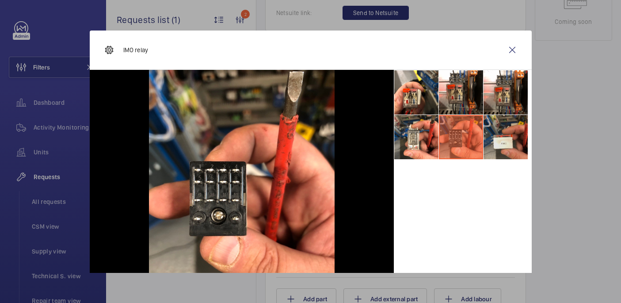
click at [494, 137] on li at bounding box center [506, 137] width 44 height 44
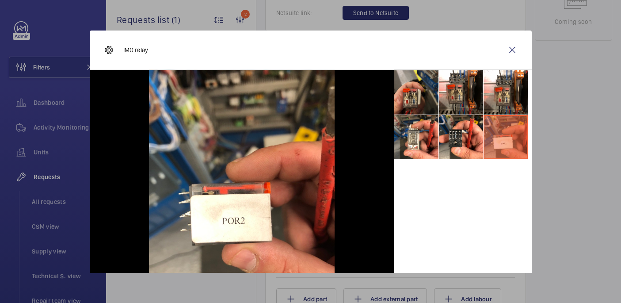
click at [423, 97] on li at bounding box center [416, 92] width 44 height 44
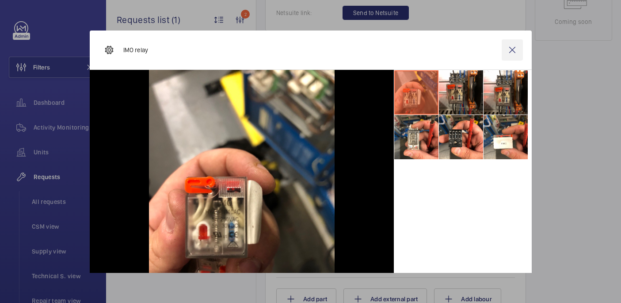
click at [515, 42] on wm-front-icon-button at bounding box center [512, 49] width 21 height 21
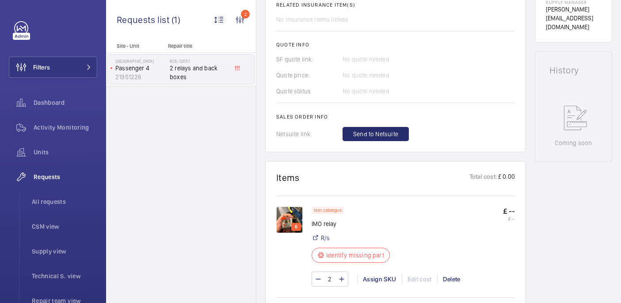
scroll to position [188, 0]
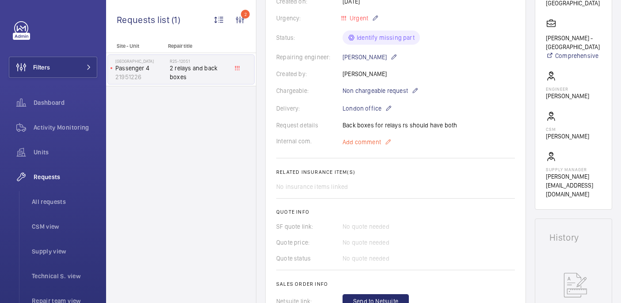
click at [358, 141] on span "Add comment" at bounding box center [362, 141] width 38 height 9
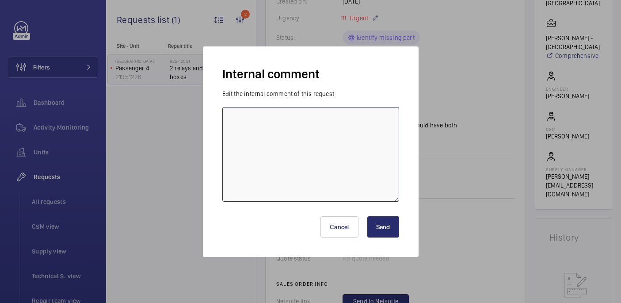
click at [326, 139] on textarea at bounding box center [310, 154] width 177 height 95
type textarea "sent supplier part number for relay as requested - 15/09 india"
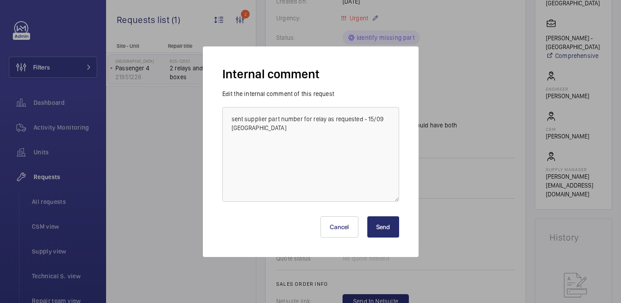
click at [389, 218] on button "Send" at bounding box center [383, 226] width 32 height 21
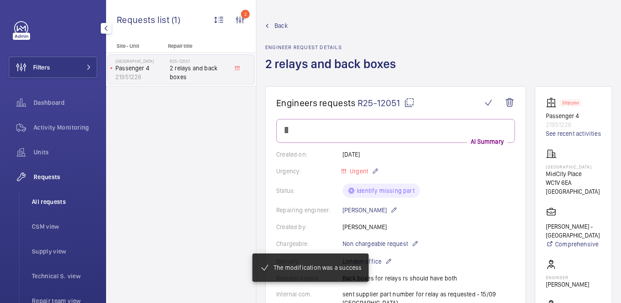
click at [61, 197] on li "All requests" at bounding box center [61, 201] width 72 height 21
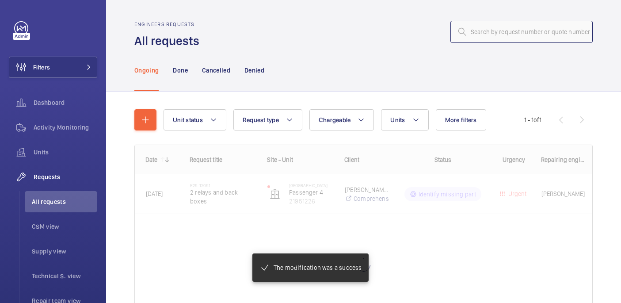
click at [511, 32] on input "text" at bounding box center [521, 32] width 142 height 22
paste input "R25-12005"
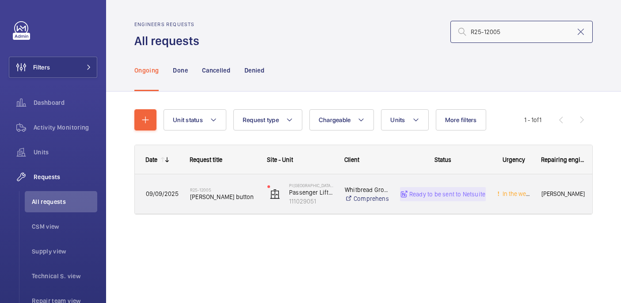
type input "R25-12005"
click at [206, 197] on span "Orona button" at bounding box center [223, 196] width 66 height 9
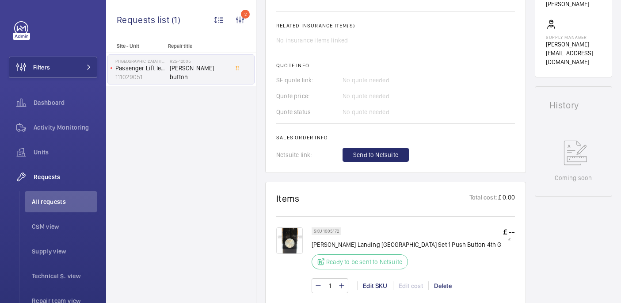
scroll to position [330, 0]
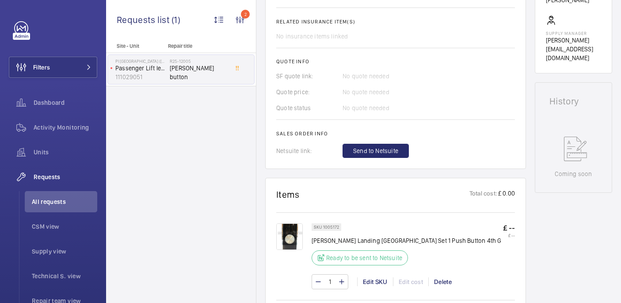
click at [346, 242] on p "Orona Landing Push Station Set 1 Push Button 4th G" at bounding box center [407, 240] width 190 height 9
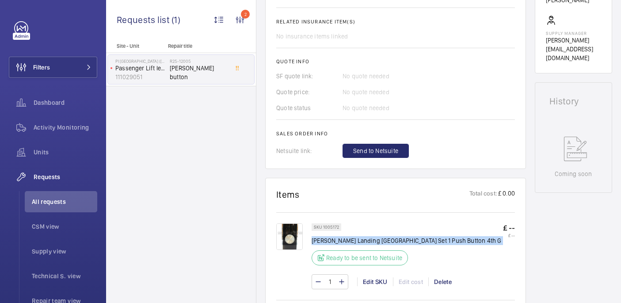
click at [346, 242] on p "Orona Landing Push Station Set 1 Push Button 4th G" at bounding box center [407, 240] width 190 height 9
copy div "Orona Landing Push Station Set 1 Push Button 4th G"
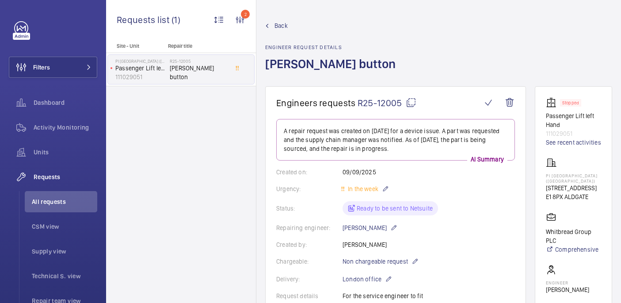
click at [408, 103] on mat-icon at bounding box center [411, 102] width 11 height 11
copy div "Orona Landing Push Station Set 1 Push Button 4th G"
click at [551, 175] on p "PI London City (Aldgate)" at bounding box center [573, 178] width 55 height 11
click at [551, 175] on p "PI [GEOGRAPHIC_DATA] ([GEOGRAPHIC_DATA])" at bounding box center [573, 178] width 55 height 11
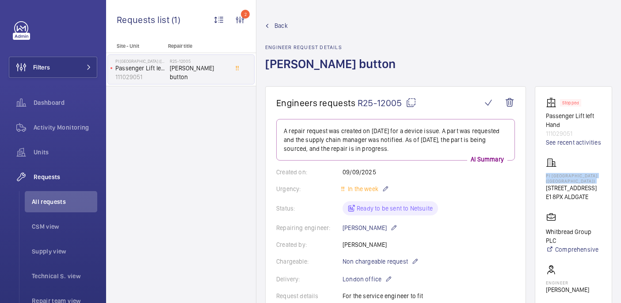
copy p "PI [GEOGRAPHIC_DATA] ([GEOGRAPHIC_DATA])"
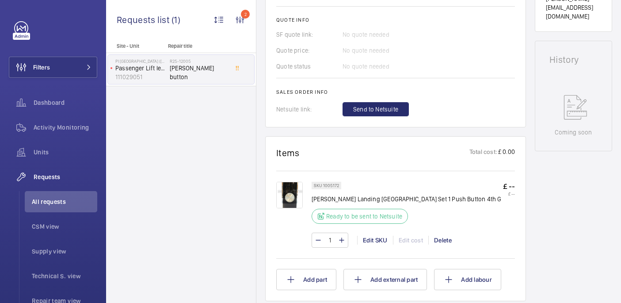
scroll to position [457, 0]
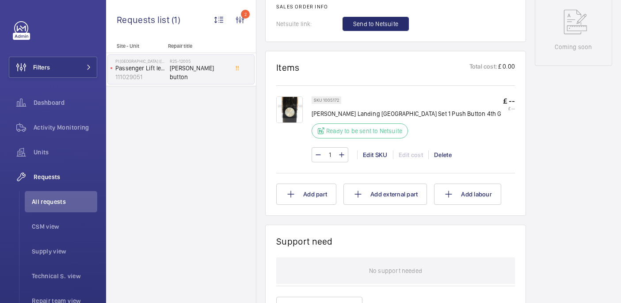
click at [346, 121] on div "SKU 1005172 Orona Landing Push Station Set 1 Push Button 4th G Ready to be sent…" at bounding box center [407, 119] width 190 height 47
click at [346, 116] on p "[PERSON_NAME] Landing [GEOGRAPHIC_DATA] Set 1 Push Button 4th G" at bounding box center [407, 113] width 190 height 9
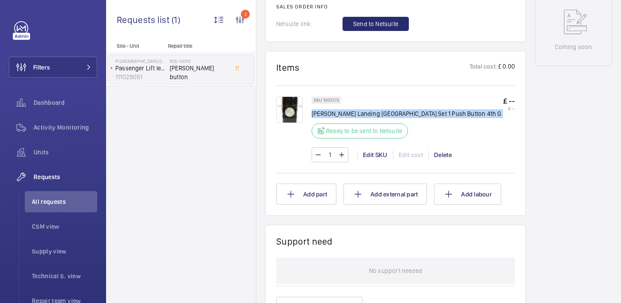
click at [346, 116] on p "[PERSON_NAME] Landing [GEOGRAPHIC_DATA] Set 1 Push Button 4th G" at bounding box center [407, 113] width 190 height 9
copy div "[PERSON_NAME] Landing [GEOGRAPHIC_DATA] Set 1 Push Button 4th G"
click at [292, 121] on img at bounding box center [289, 109] width 27 height 27
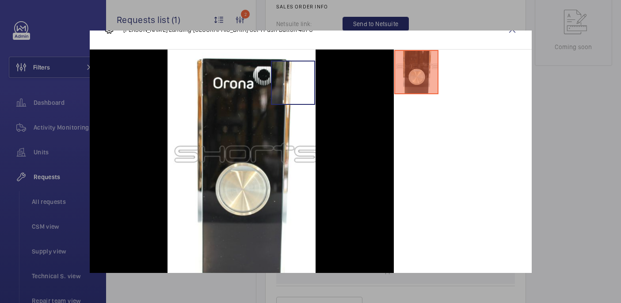
scroll to position [0, 0]
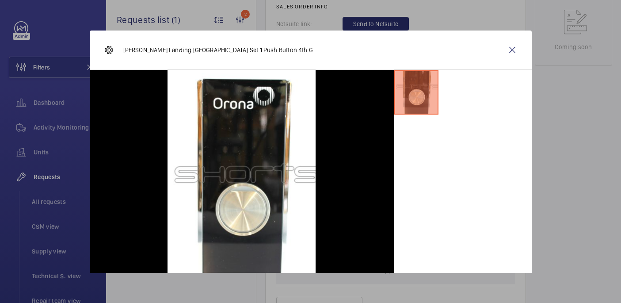
click at [567, 121] on div at bounding box center [310, 151] width 621 height 303
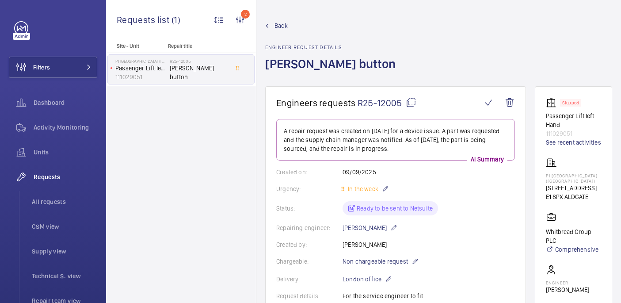
click at [408, 99] on mat-icon at bounding box center [411, 102] width 11 height 11
click at [569, 176] on p "PI [GEOGRAPHIC_DATA] ([GEOGRAPHIC_DATA])" at bounding box center [573, 178] width 55 height 11
copy p "PI [GEOGRAPHIC_DATA] ([GEOGRAPHIC_DATA])"
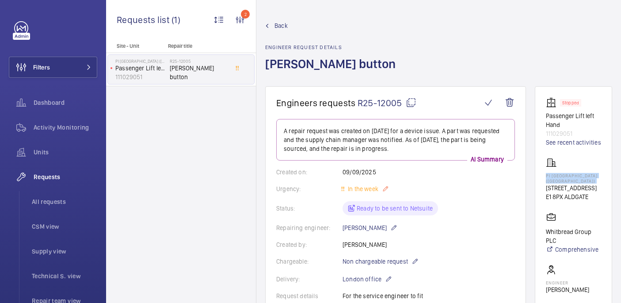
scroll to position [361, 0]
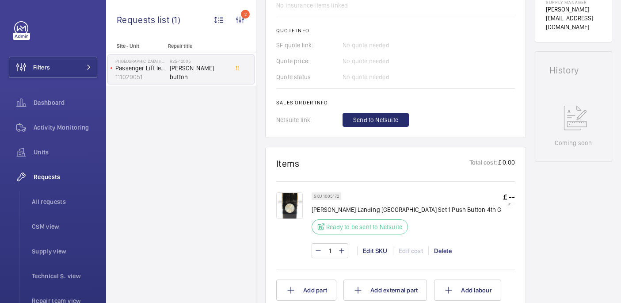
click at [365, 207] on p "[PERSON_NAME] Landing [GEOGRAPHIC_DATA] Set 1 Push Button 4th G" at bounding box center [407, 209] width 190 height 9
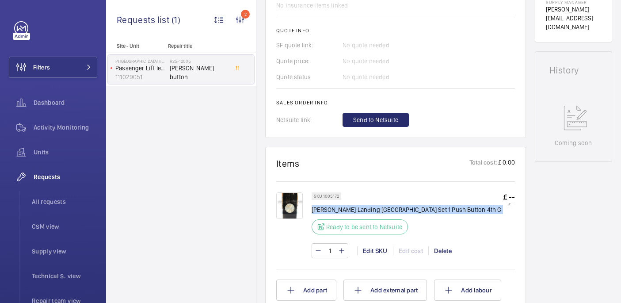
click at [365, 207] on p "[PERSON_NAME] Landing [GEOGRAPHIC_DATA] Set 1 Push Button 4th G" at bounding box center [407, 209] width 190 height 9
copy div "[PERSON_NAME] Landing [GEOGRAPHIC_DATA] Set 1 Push Button 4th G"
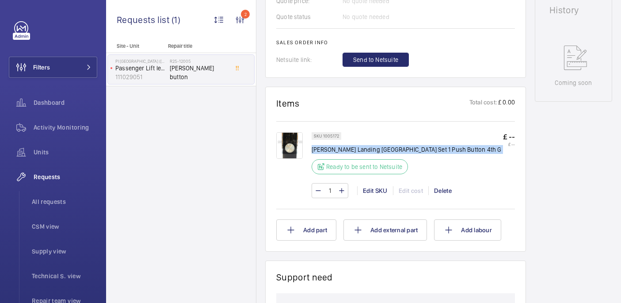
scroll to position [423, 0]
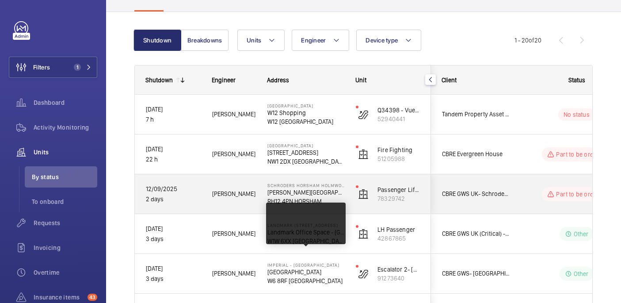
scroll to position [80, 0]
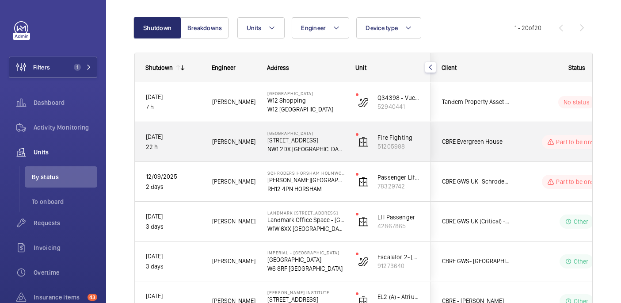
click at [330, 149] on p "NW1 2DX LONDON" at bounding box center [305, 149] width 77 height 9
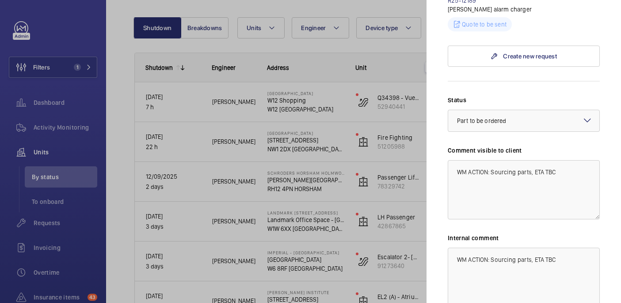
scroll to position [486, 0]
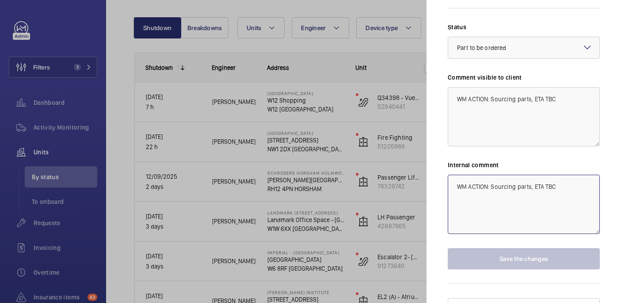
click at [570, 175] on textarea "WM ACTION: Sourcing parts, ETA TBC" at bounding box center [524, 204] width 152 height 59
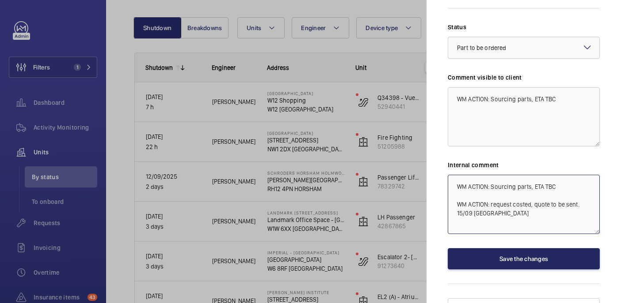
type textarea "WM ACTION: Sourcing parts, ETA TBC WM ACTION: request costed, quote to be sent.…"
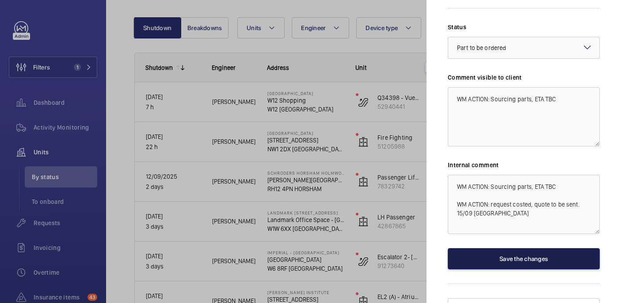
click at [582, 248] on button "Save the changes" at bounding box center [524, 258] width 152 height 21
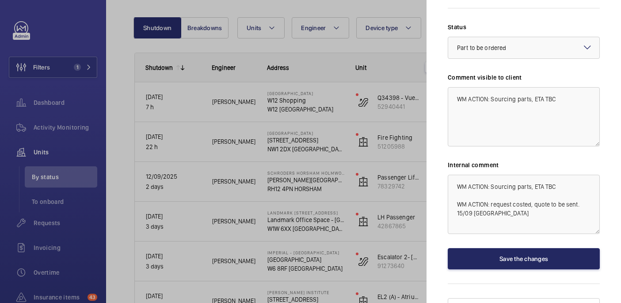
scroll to position [0, 0]
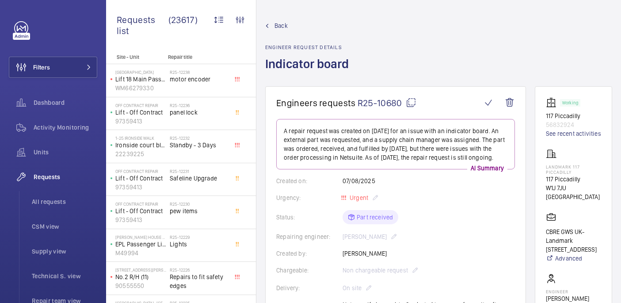
click at [330, 61] on h1 "Indicator board" at bounding box center [309, 71] width 89 height 31
copy h1 "Indicator board"
click at [575, 175] on p "Landmark 117 Piccadilly" at bounding box center [573, 169] width 55 height 11
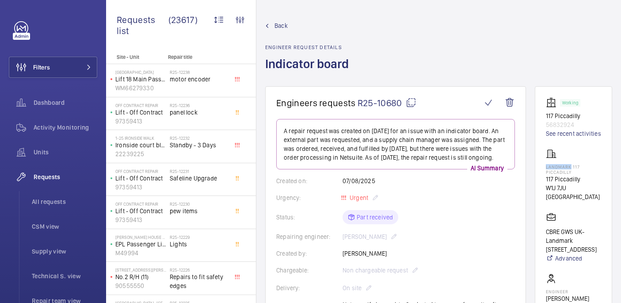
click at [575, 175] on p "Landmark 117 Piccadilly" at bounding box center [573, 169] width 55 height 11
copy p "Landmark 117 Piccadilly"
click at [572, 126] on p "56832924" at bounding box center [573, 124] width 55 height 9
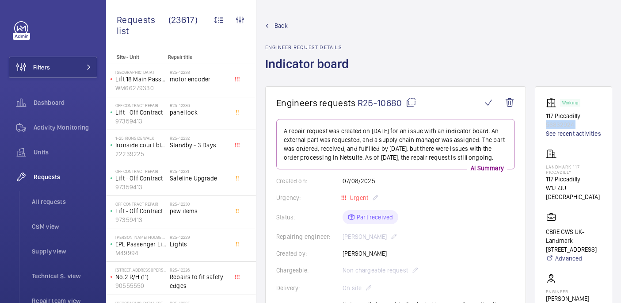
click at [572, 126] on p "56832924" at bounding box center [573, 124] width 55 height 9
copy p "56832924"
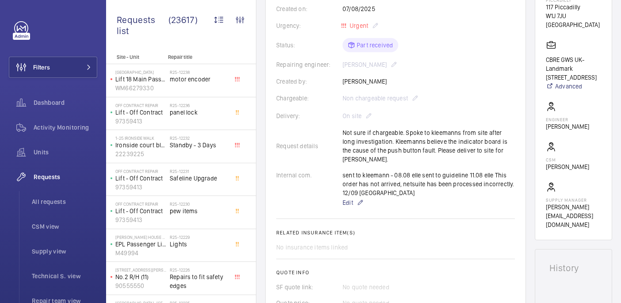
scroll to position [442, 0]
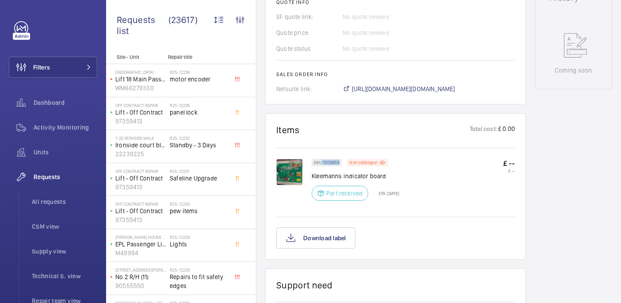
drag, startPoint x: 320, startPoint y: 145, endPoint x: 342, endPoint y: 145, distance: 21.2
click at [342, 159] on wm-front-pills "SKU 1009959" at bounding box center [329, 163] width 35 height 8
copy p "1009959"
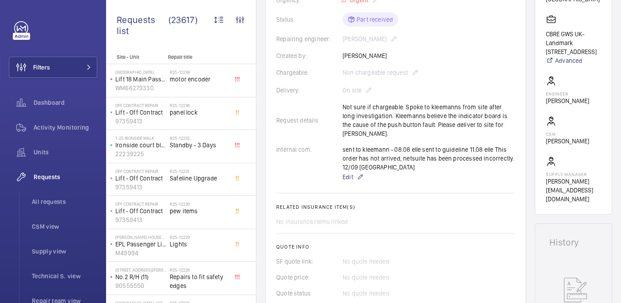
scroll to position [136, 0]
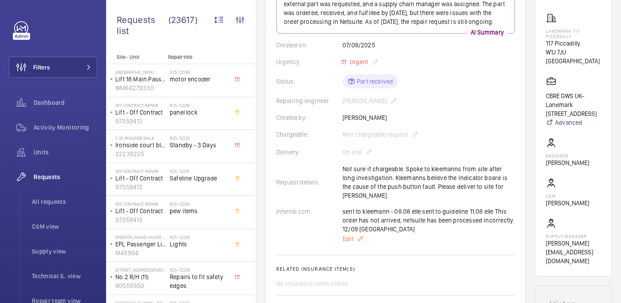
click at [346, 234] on span "Edit" at bounding box center [348, 238] width 11 height 9
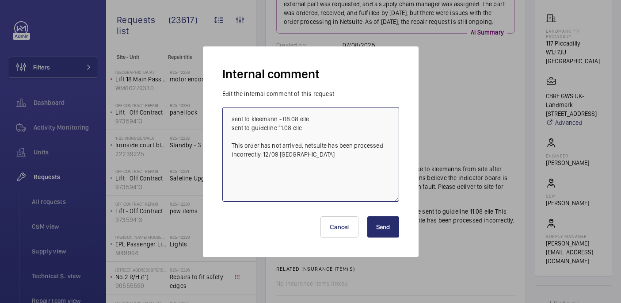
click at [358, 165] on textarea "sent to kleemann - 08.08 elle sent to guideline 11.08 elle This order has not a…" at bounding box center [310, 154] width 177 height 95
click at [249, 174] on textarea "sent to kleemann - 08.08 elle sent to guideline 11.08 elle This order has not a…" at bounding box center [310, 154] width 177 height 95
click at [297, 168] on textarea "sent to kleemann - 08.08 elle sent to guideline 11.08 elle This order has not a…" at bounding box center [310, 154] width 177 height 95
paste textarea "R25-12239"
type textarea "sent to kleemann - 08.08 elle sent to guideline 11.08 elle This order has not a…"
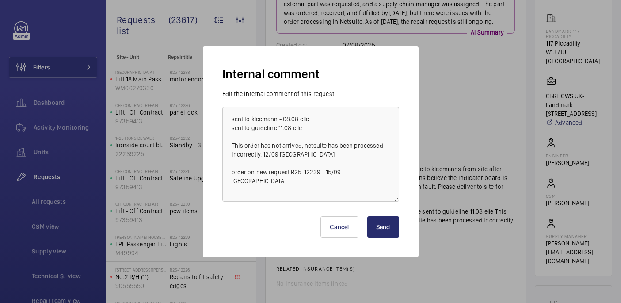
click at [393, 222] on button "Send" at bounding box center [383, 226] width 32 height 21
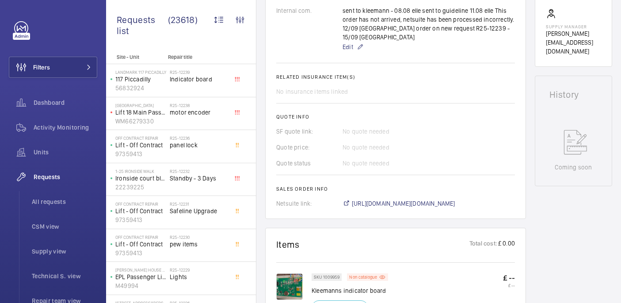
scroll to position [427, 0]
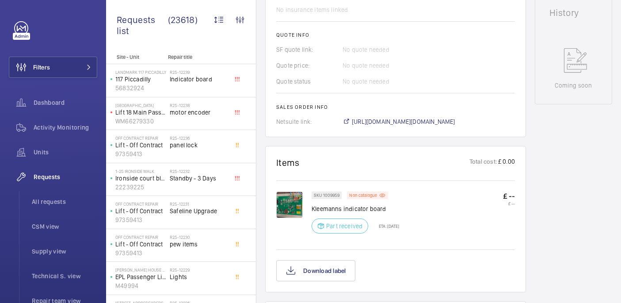
click at [378, 117] on span "[URL][DOMAIN_NAME][DOMAIN_NAME]" at bounding box center [403, 121] width 103 height 9
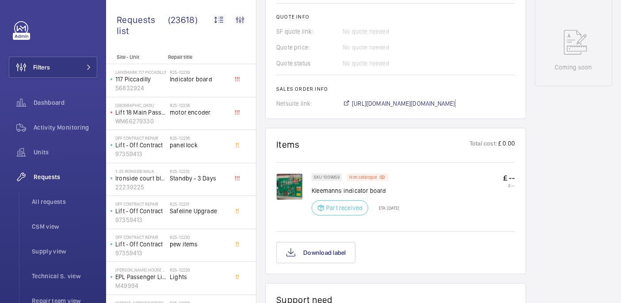
scroll to position [453, 0]
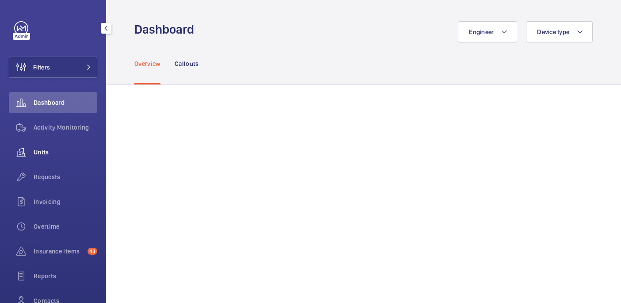
click at [44, 178] on span "Requests" at bounding box center [66, 176] width 64 height 9
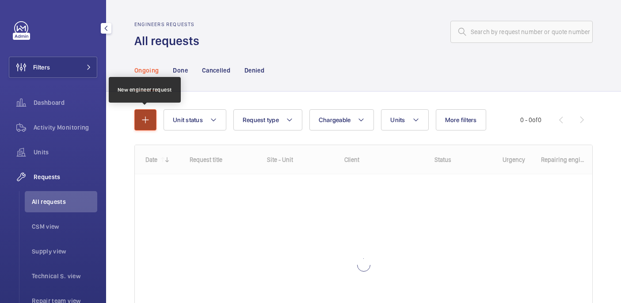
click at [147, 119] on mat-icon "button" at bounding box center [145, 119] width 11 height 11
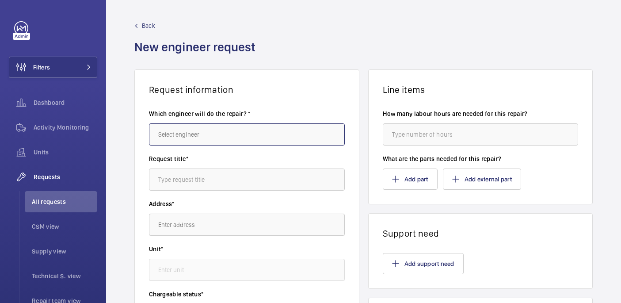
click at [218, 138] on input "text" at bounding box center [247, 134] width 196 height 22
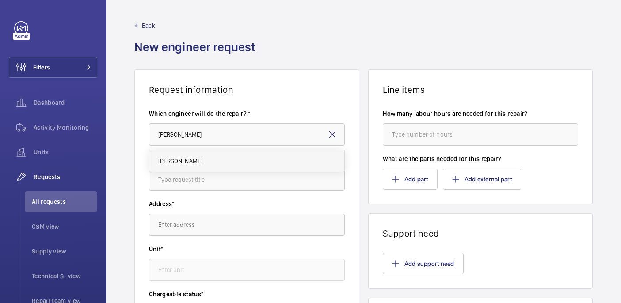
click at [295, 166] on mat-option "[PERSON_NAME]" at bounding box center [246, 160] width 195 height 21
type input "[PERSON_NAME]"
click at [213, 136] on input "[PERSON_NAME]" at bounding box center [247, 134] width 196 height 22
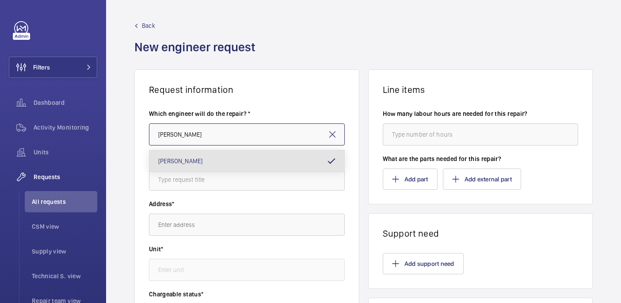
click at [213, 136] on input "[PERSON_NAME]" at bounding box center [247, 134] width 196 height 22
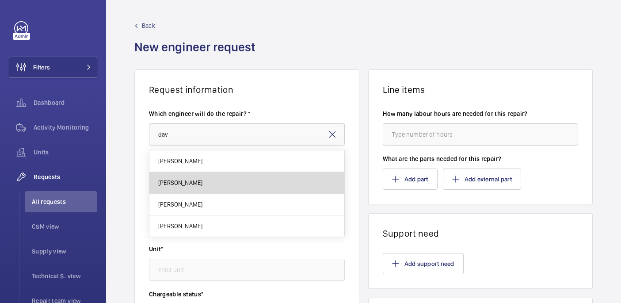
click at [209, 185] on mat-option "[PERSON_NAME]" at bounding box center [246, 183] width 195 height 22
type input "[PERSON_NAME]"
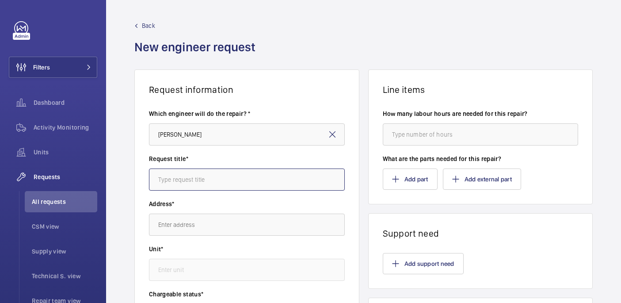
click at [222, 174] on input "text" at bounding box center [247, 179] width 196 height 22
paste input "Indicator board"
type input "Indicator board"
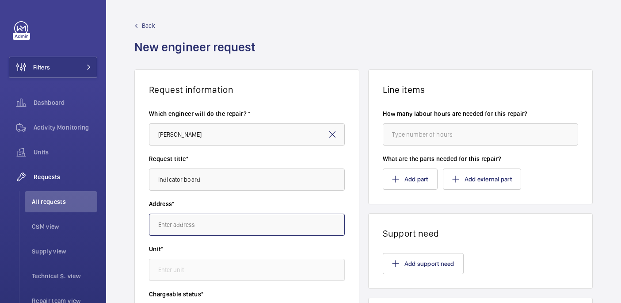
click at [183, 232] on input "text" at bounding box center [247, 225] width 196 height 22
paste input "Landmark 117 Piccadilly"
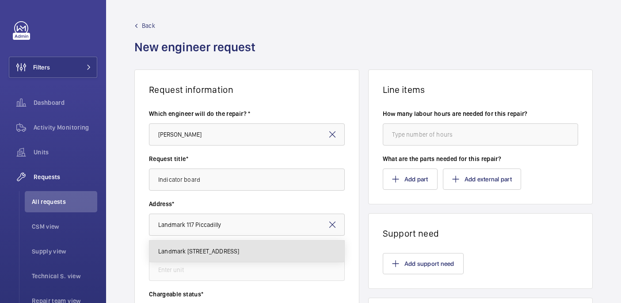
click at [210, 250] on span "Landmark [STREET_ADDRESS]" at bounding box center [198, 251] width 81 height 9
type input "Landmark [STREET_ADDRESS]"
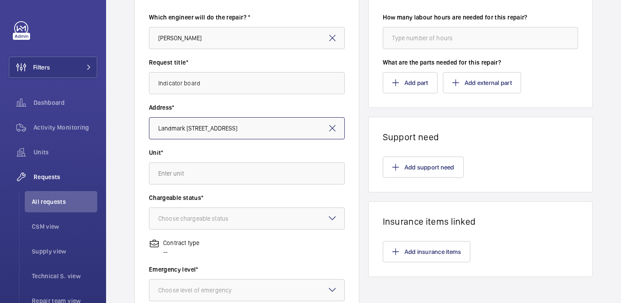
scroll to position [107, 0]
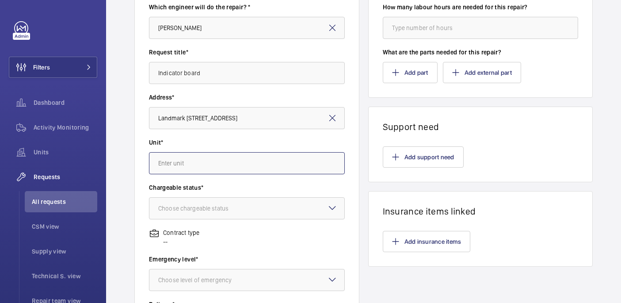
click at [224, 161] on input "text" at bounding box center [247, 163] width 196 height 22
paste input "56832924"
click at [222, 193] on span "56832924 - 117 Piccadilly" at bounding box center [193, 189] width 70 height 9
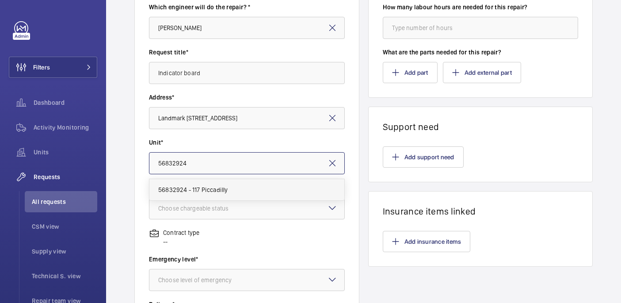
type input "56832924 - 117 Piccadilly"
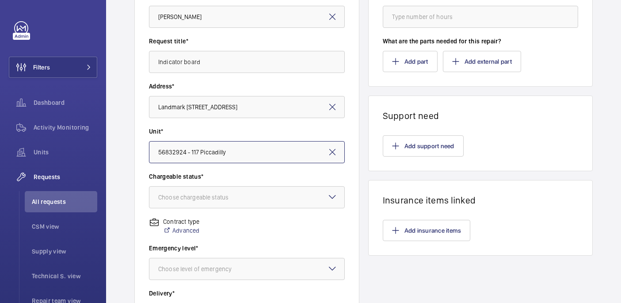
scroll to position [119, 0]
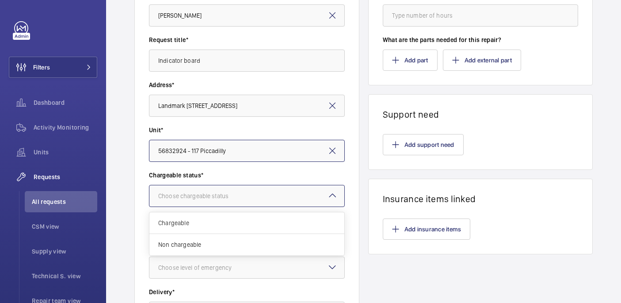
click at [219, 193] on div "Choose chargeable status" at bounding box center [204, 195] width 92 height 9
click at [215, 238] on div "Non chargeable" at bounding box center [246, 244] width 195 height 21
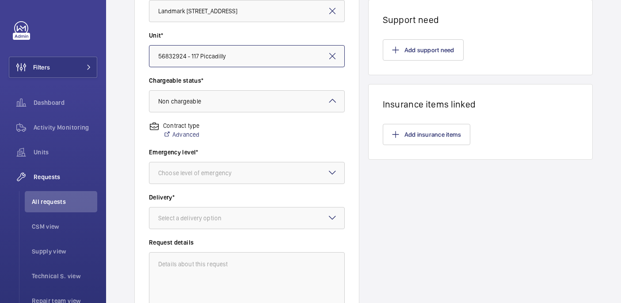
scroll to position [228, 0]
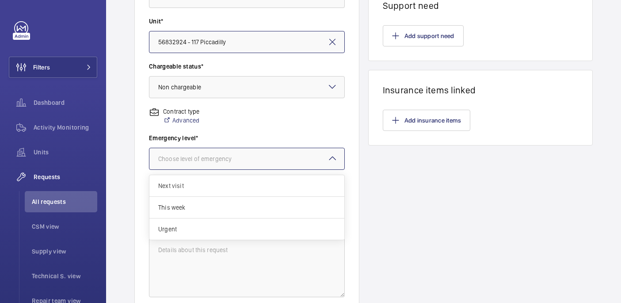
click at [200, 155] on div "Choose level of emergency" at bounding box center [205, 158] width 95 height 9
click at [194, 225] on span "Urgent" at bounding box center [246, 229] width 177 height 9
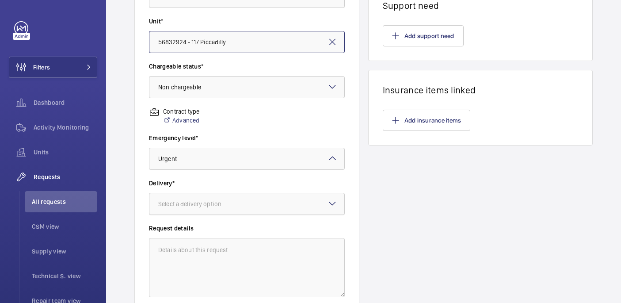
click at [194, 210] on div at bounding box center [246, 203] width 195 height 21
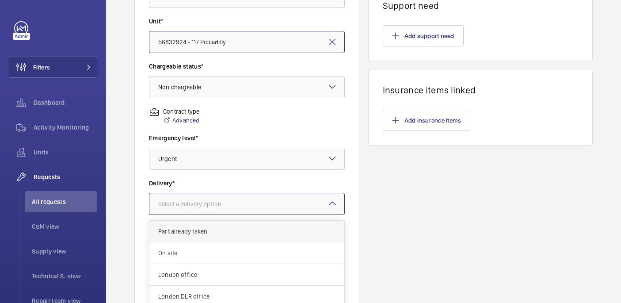
scroll to position [32, 0]
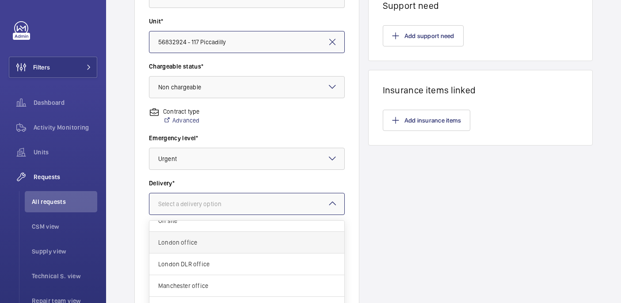
click at [189, 251] on div "London office" at bounding box center [246, 243] width 195 height 22
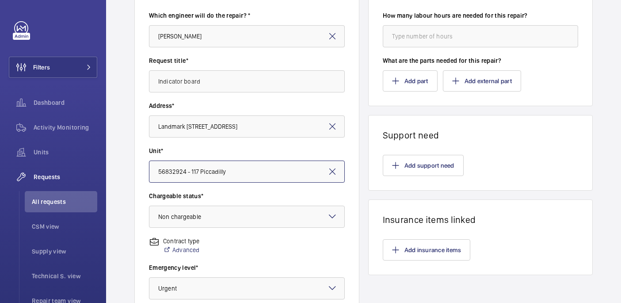
scroll to position [76, 0]
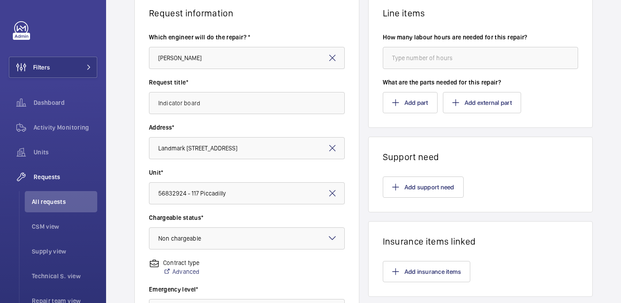
click at [401, 116] on wm-front-card-body "How many labour hours are needed for this repair? What are the parts needed for…" at bounding box center [481, 73] width 224 height 109
click at [410, 117] on wm-front-card-body "How many labour hours are needed for this repair? What are the parts needed for…" at bounding box center [481, 73] width 224 height 109
click at [409, 108] on button "Add part" at bounding box center [410, 102] width 55 height 21
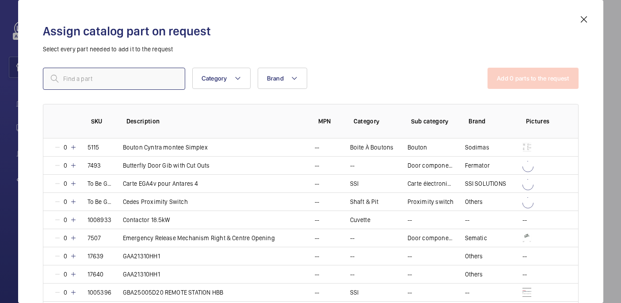
click at [153, 84] on input "text" at bounding box center [114, 79] width 142 height 22
paste input "1009959"
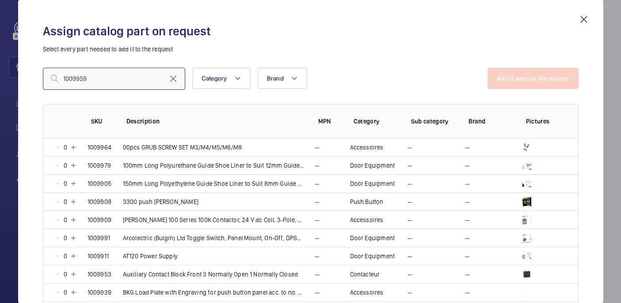
click at [68, 81] on input "1009959" at bounding box center [114, 79] width 142 height 22
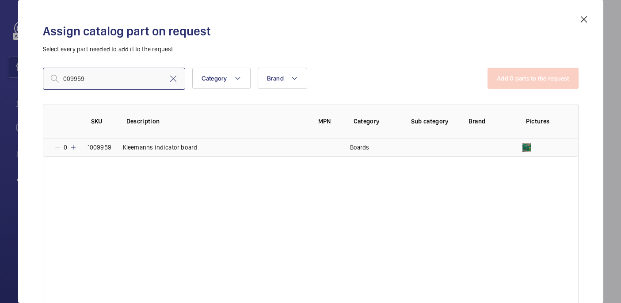
type input "009959"
click at [74, 147] on mat-icon at bounding box center [73, 147] width 7 height 7
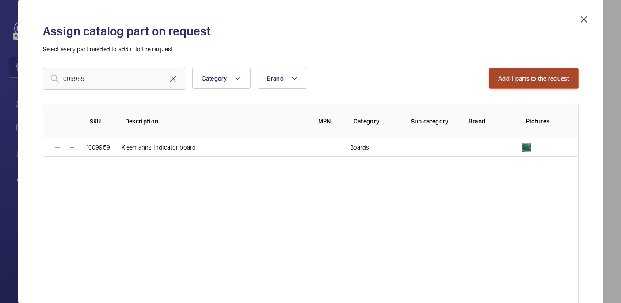
click at [493, 81] on button "Add 1 parts to the request" at bounding box center [534, 78] width 90 height 21
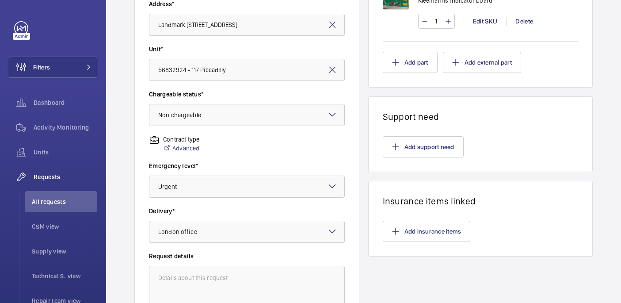
scroll to position [300, 0]
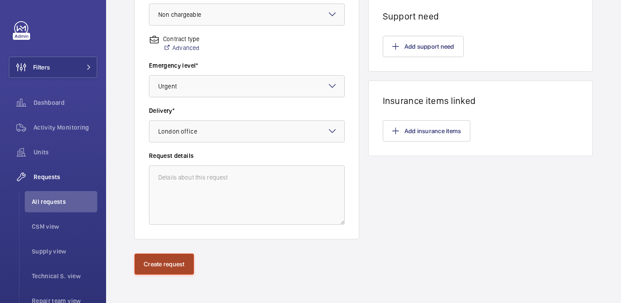
click at [171, 261] on button "Create request" at bounding box center [164, 263] width 60 height 21
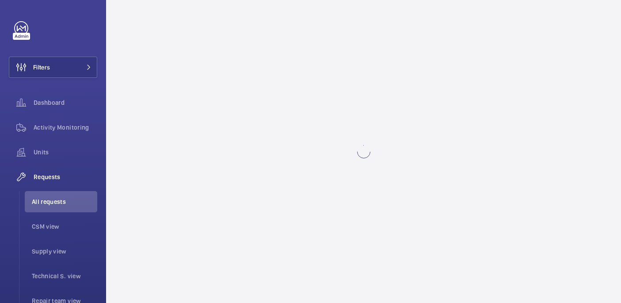
scroll to position [0, 0]
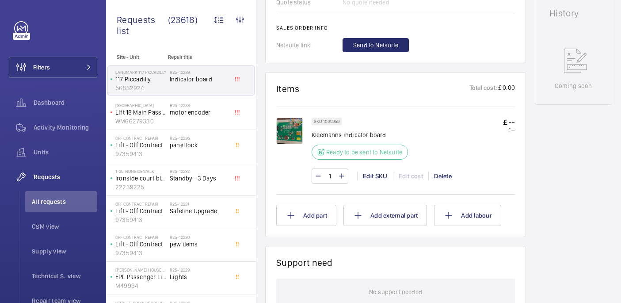
scroll to position [327, 0]
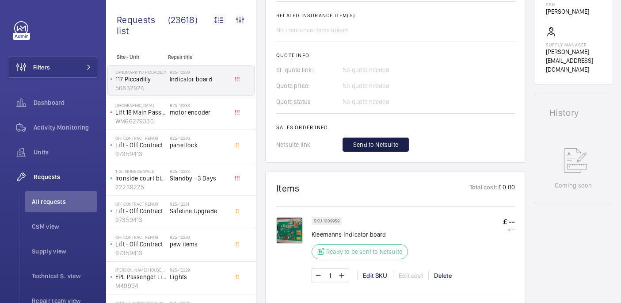
click at [375, 147] on span "Send to Netsuite" at bounding box center [375, 144] width 45 height 9
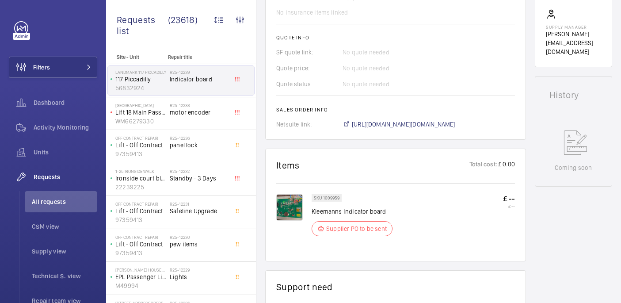
scroll to position [0, 0]
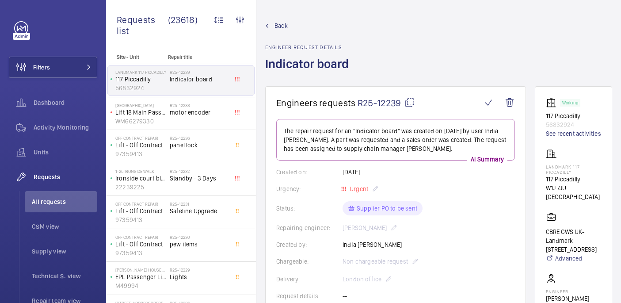
click at [410, 103] on mat-icon at bounding box center [409, 102] width 11 height 11
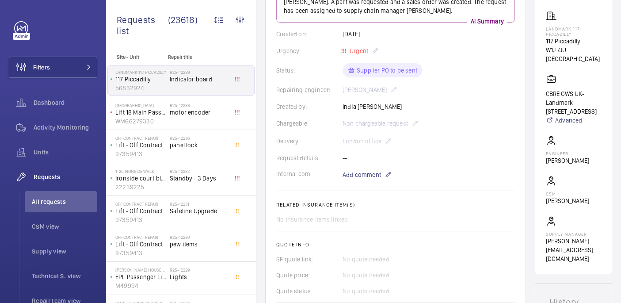
scroll to position [318, 0]
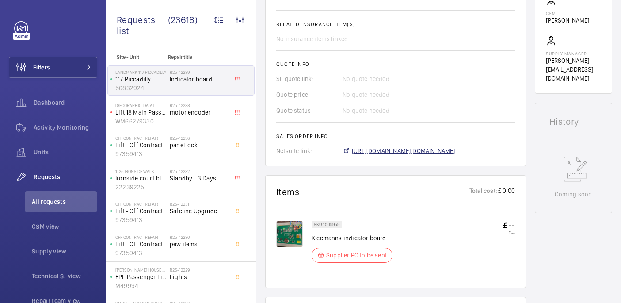
click at [385, 152] on span "https://6461500.app.netsuite.com/app/accounting/transactions/salesord.nl?id=300…" at bounding box center [403, 150] width 103 height 9
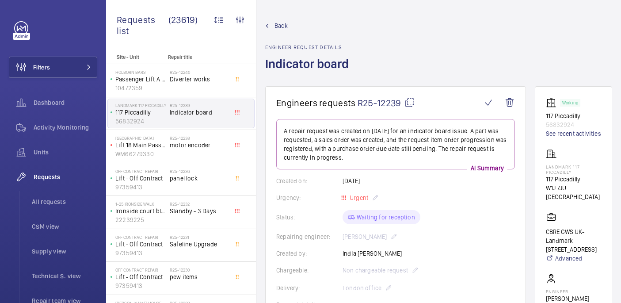
click at [410, 97] on mat-icon at bounding box center [409, 102] width 11 height 11
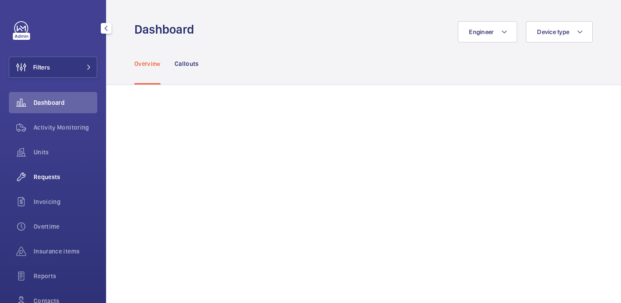
click at [45, 182] on div "Requests" at bounding box center [53, 176] width 88 height 21
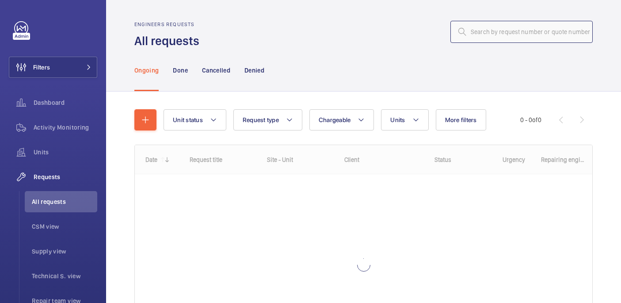
click at [520, 27] on input "text" at bounding box center [521, 32] width 142 height 22
paste input "R25-12005"
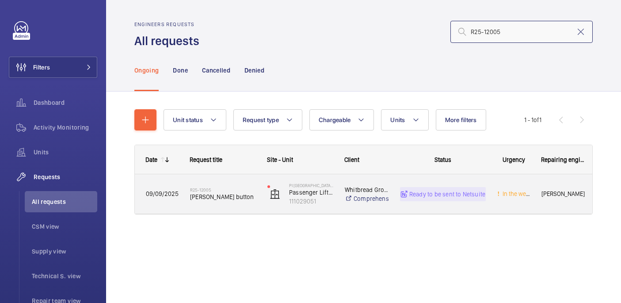
type input "R25-12005"
click at [235, 200] on span "[PERSON_NAME] button" at bounding box center [223, 196] width 66 height 9
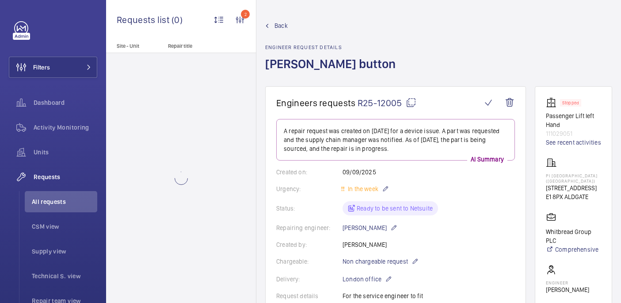
scroll to position [535, 0]
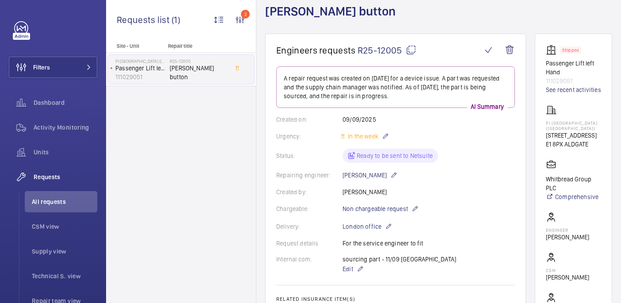
scroll to position [54, 0]
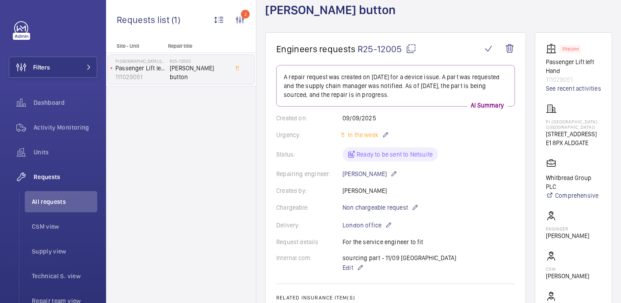
click at [554, 119] on p "PI [GEOGRAPHIC_DATA] ([GEOGRAPHIC_DATA])" at bounding box center [573, 124] width 55 height 11
copy p "PI [GEOGRAPHIC_DATA] ([GEOGRAPHIC_DATA])"
click at [409, 56] on wm-front-card-header "Engineers requests R25-12005" at bounding box center [395, 54] width 239 height 22
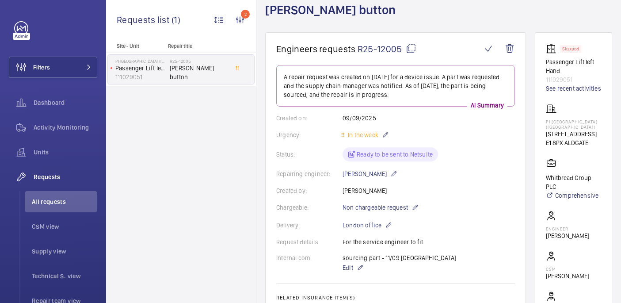
click at [409, 53] on mat-icon at bounding box center [411, 48] width 11 height 11
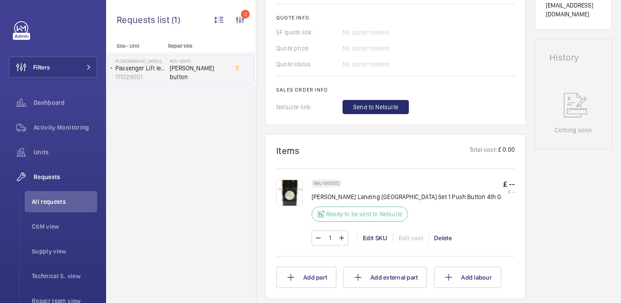
scroll to position [446, 0]
